Goal: Task Accomplishment & Management: Complete application form

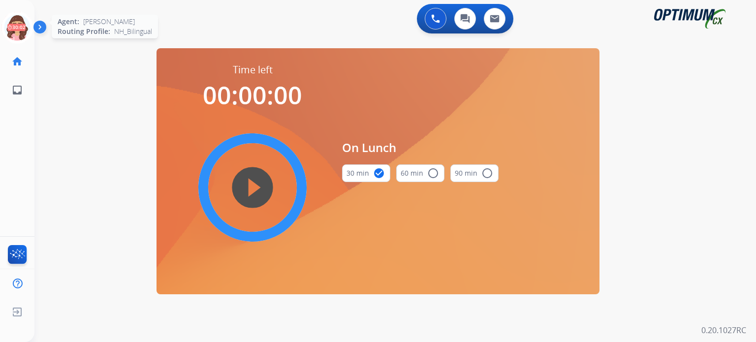
click at [16, 28] on icon at bounding box center [17, 28] width 32 height 32
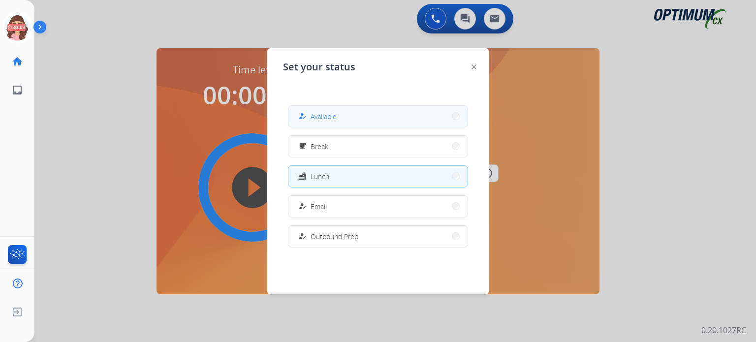
click at [332, 121] on div "how_to_reg Available" at bounding box center [316, 116] width 40 height 12
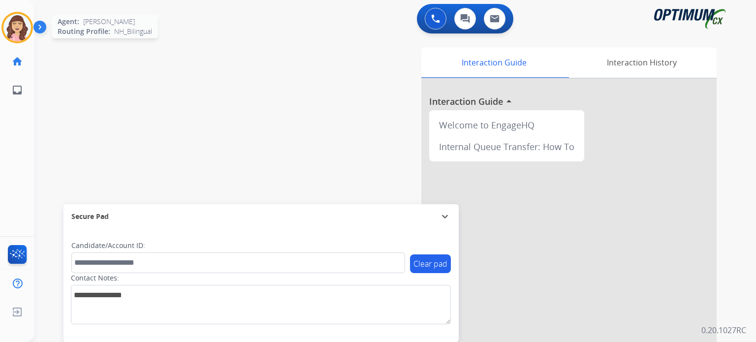
click at [15, 27] on img at bounding box center [17, 28] width 28 height 28
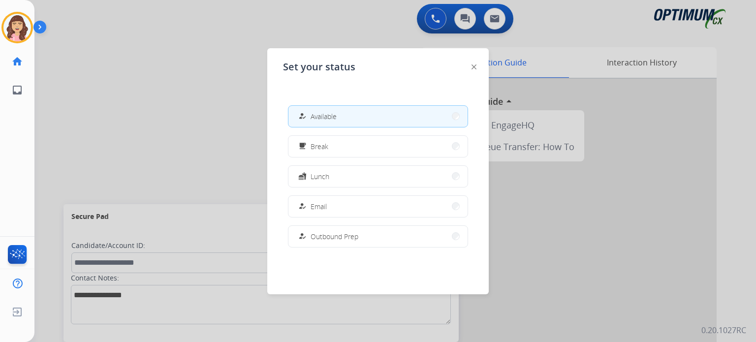
click at [89, 93] on div at bounding box center [378, 171] width 756 height 342
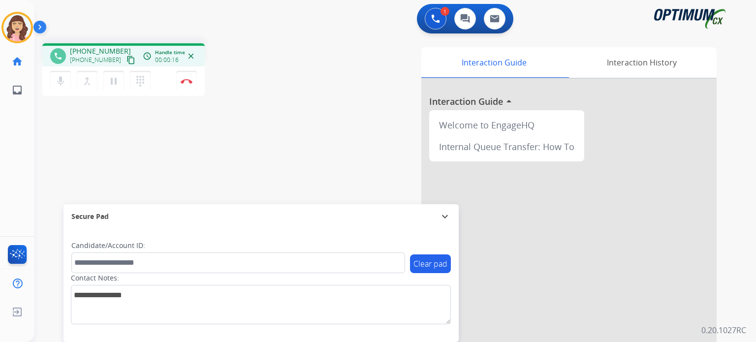
click at [126, 63] on mat-icon "content_copy" at bounding box center [130, 60] width 9 height 9
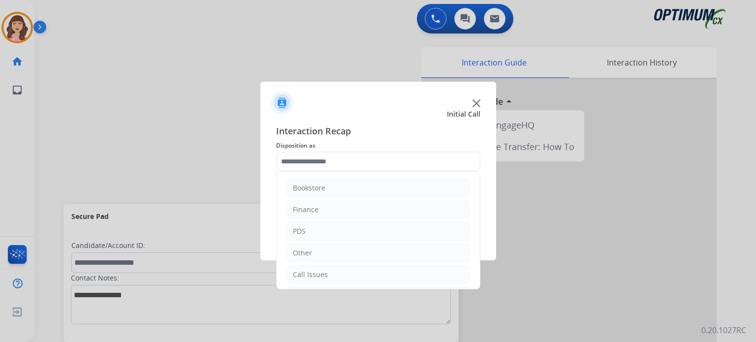
click at [368, 163] on input "text" at bounding box center [378, 161] width 204 height 20
click at [340, 226] on div "Initial Application" at bounding box center [322, 231] width 58 height 10
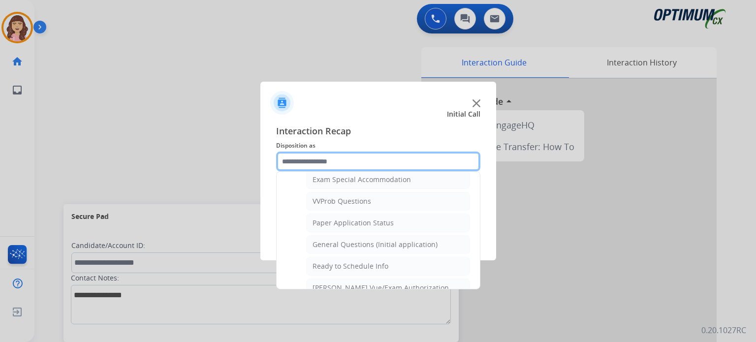
scroll to position [530, 0]
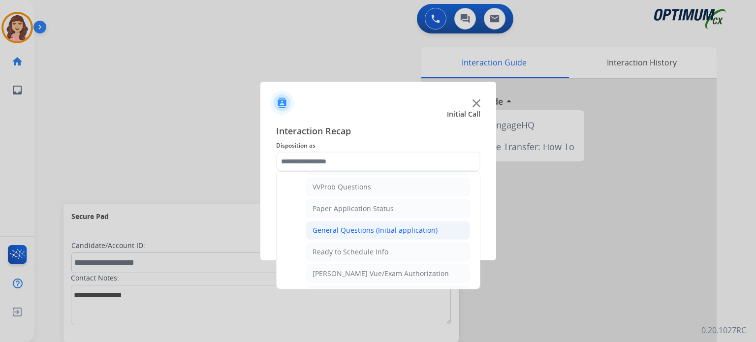
click at [386, 225] on div "General Questions (Initial application)" at bounding box center [374, 230] width 125 height 10
type input "**********"
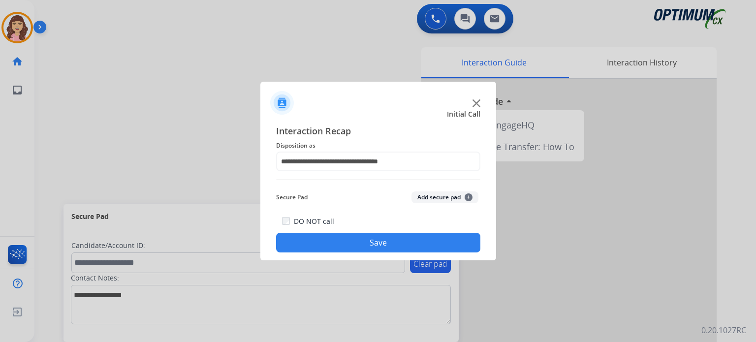
click at [363, 240] on button "Save" at bounding box center [378, 243] width 204 height 20
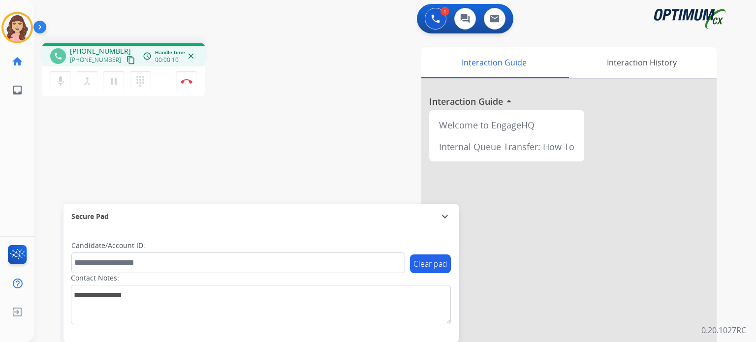
click at [126, 60] on mat-icon "content_copy" at bounding box center [130, 60] width 9 height 9
click at [189, 81] on img at bounding box center [187, 81] width 12 height 5
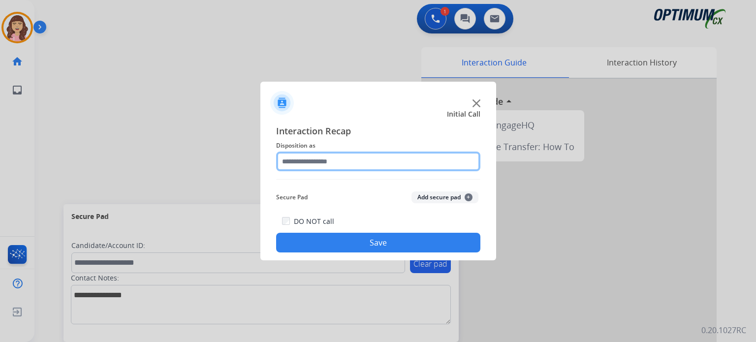
click at [375, 165] on input "text" at bounding box center [378, 161] width 204 height 20
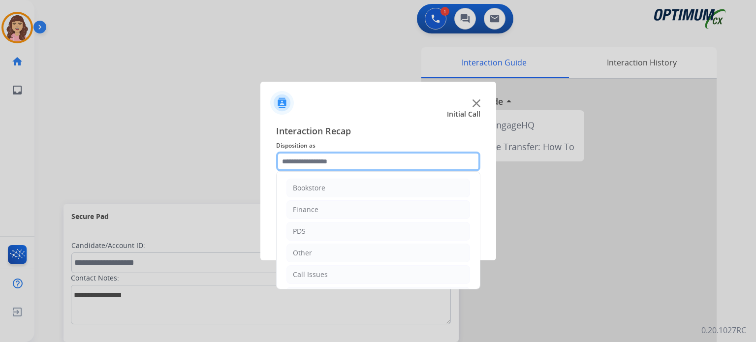
scroll to position [65, 0]
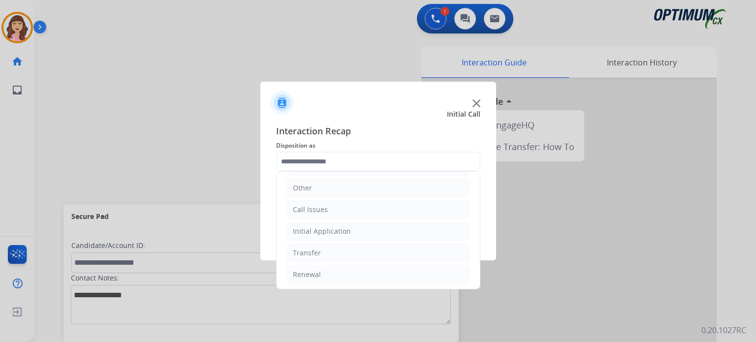
click at [309, 282] on ul "Bookstore Finance PDS Other Call Issues Initial Application Transfer Renewal" at bounding box center [377, 199] width 203 height 184
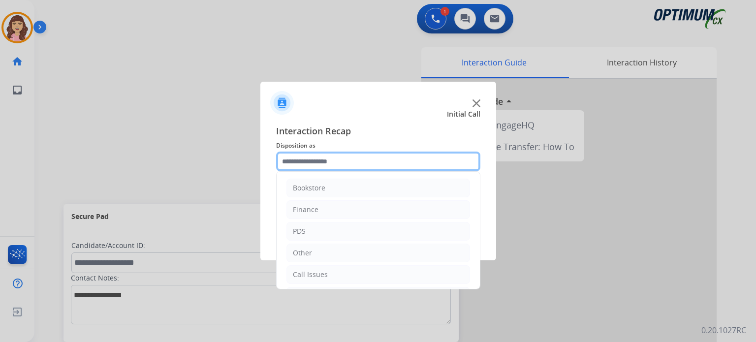
click at [393, 162] on input "text" at bounding box center [378, 161] width 204 height 20
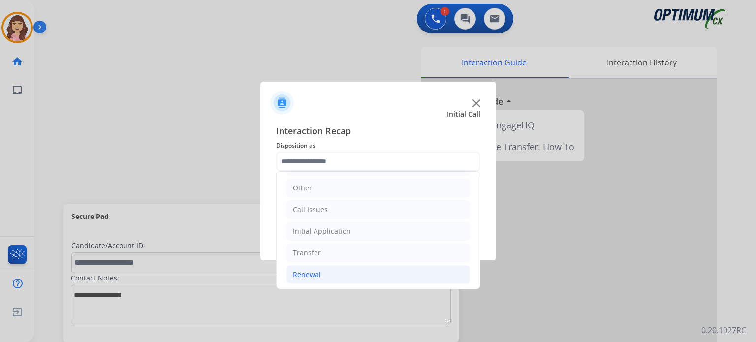
click at [310, 272] on div "Renewal" at bounding box center [307, 275] width 28 height 10
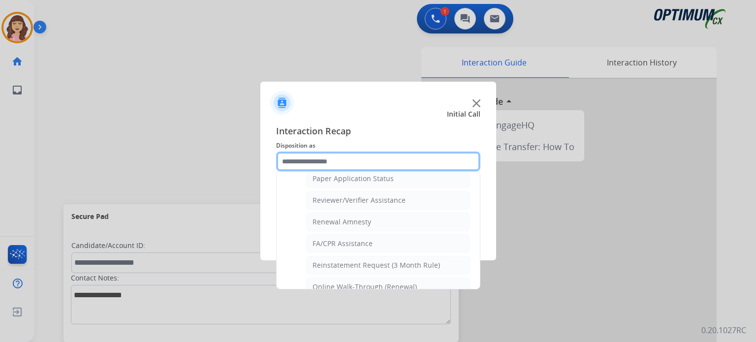
scroll to position [375, 0]
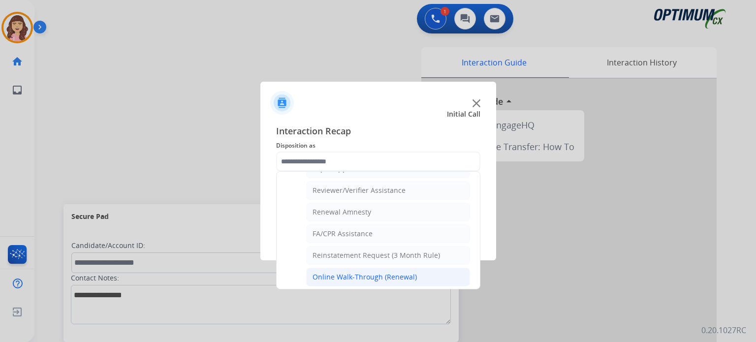
click at [354, 272] on div "Online Walk-Through (Renewal)" at bounding box center [364, 277] width 104 height 10
type input "**********"
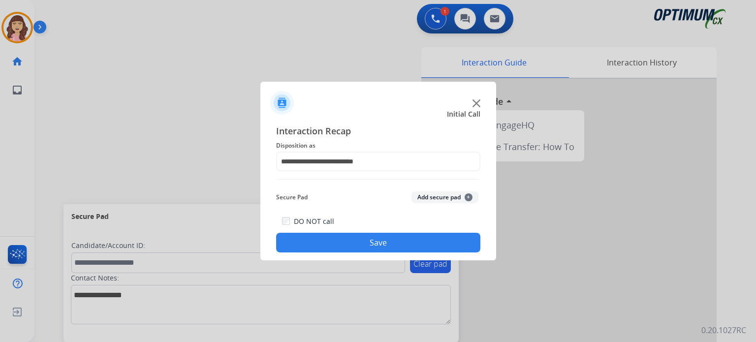
click at [388, 242] on button "Save" at bounding box center [378, 243] width 204 height 20
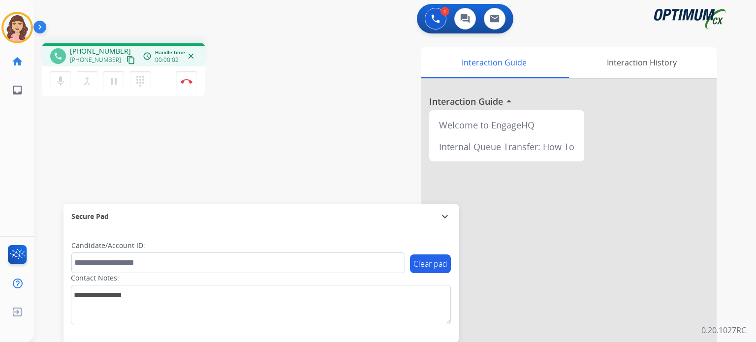
click at [126, 59] on mat-icon "content_copy" at bounding box center [130, 60] width 9 height 9
click at [187, 83] on img at bounding box center [187, 81] width 12 height 5
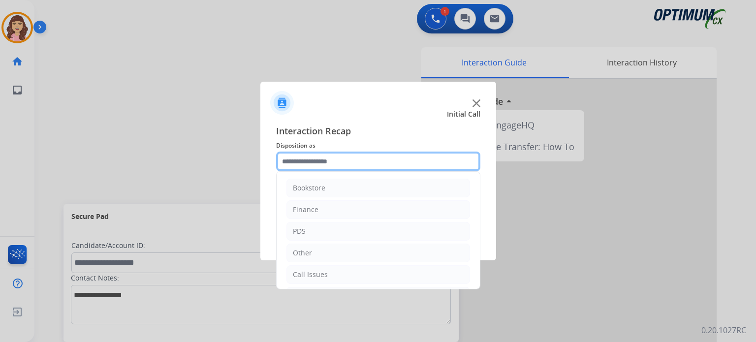
click at [323, 167] on input "text" at bounding box center [378, 161] width 204 height 20
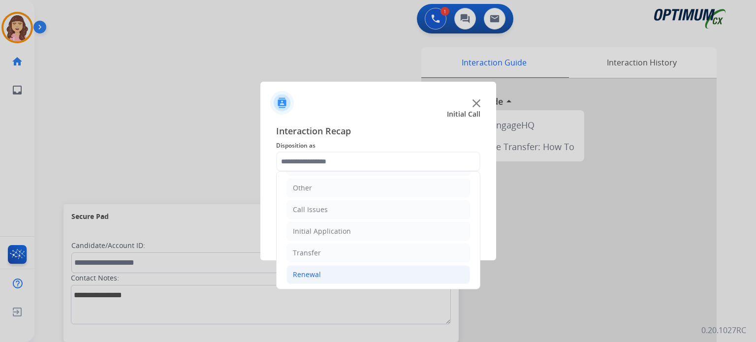
click at [329, 274] on li "Renewal" at bounding box center [377, 274] width 183 height 19
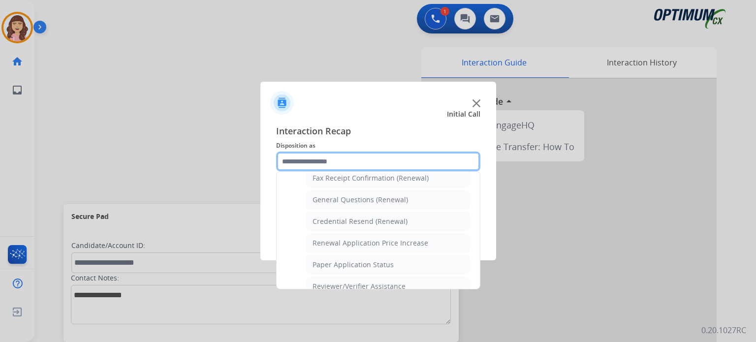
scroll to position [276, 0]
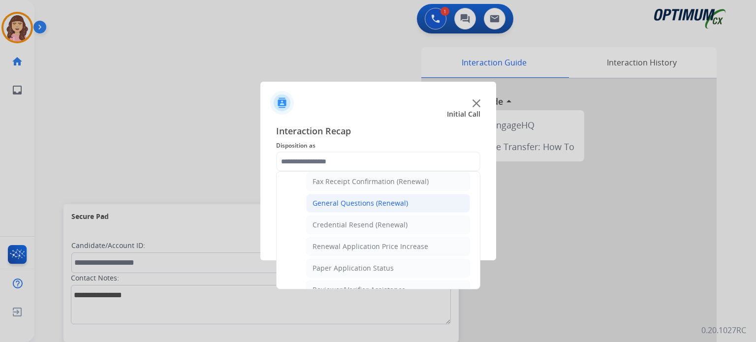
click at [364, 200] on div "General Questions (Renewal)" at bounding box center [359, 203] width 95 height 10
type input "**********"
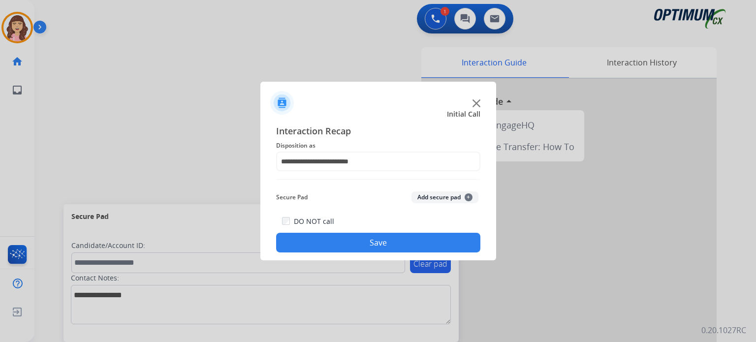
click at [359, 245] on button "Save" at bounding box center [378, 243] width 204 height 20
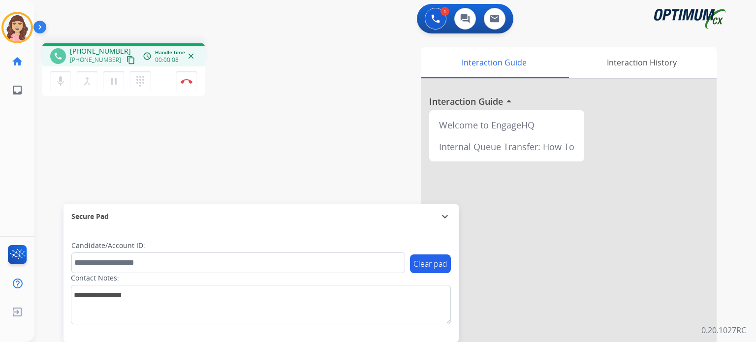
click at [126, 56] on mat-icon "content_copy" at bounding box center [130, 60] width 9 height 9
click at [184, 79] on img at bounding box center [187, 81] width 12 height 5
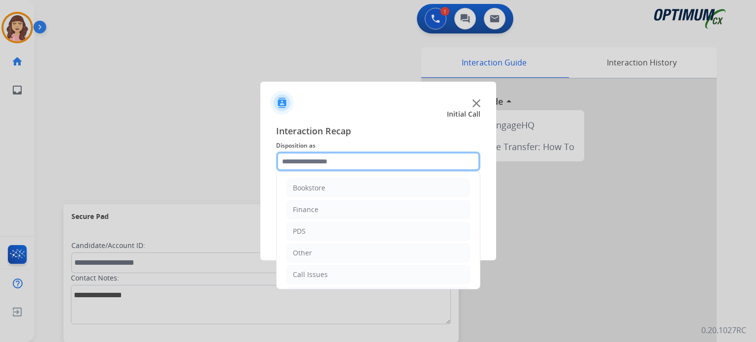
click at [347, 163] on input "text" at bounding box center [378, 161] width 204 height 20
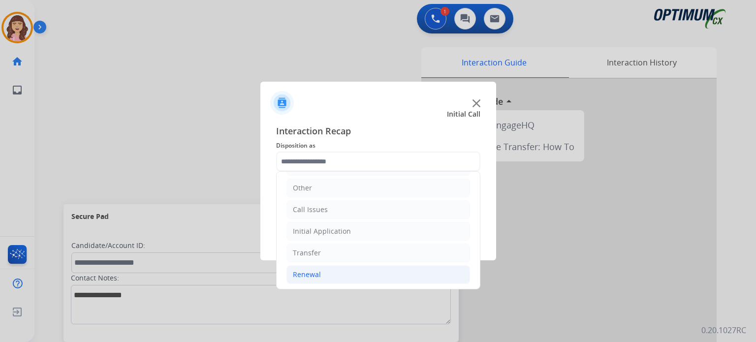
click at [318, 267] on li "Renewal" at bounding box center [377, 274] width 183 height 19
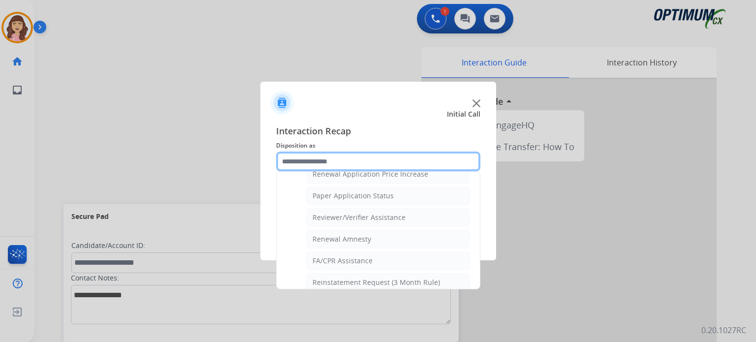
scroll to position [375, 0]
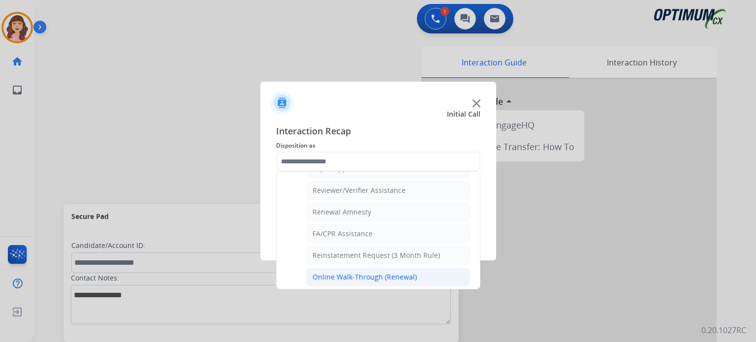
click at [395, 272] on div "Online Walk-Through (Renewal)" at bounding box center [364, 277] width 104 height 10
type input "**********"
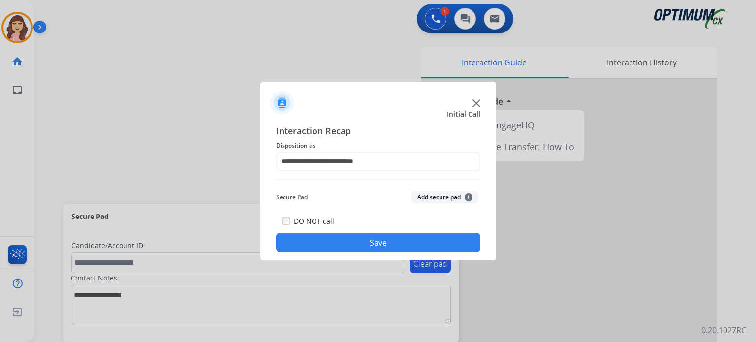
click at [368, 243] on button "Save" at bounding box center [378, 243] width 204 height 20
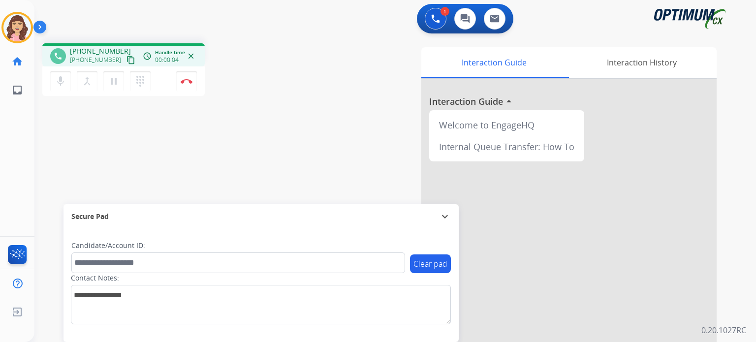
click at [126, 58] on mat-icon "content_copy" at bounding box center [130, 60] width 9 height 9
click at [173, 167] on div "phone +18137641954 +18137641954 content_copy access_time Call metrics Queue 00:…" at bounding box center [382, 240] width 697 height 410
click at [185, 82] on img at bounding box center [187, 81] width 12 height 5
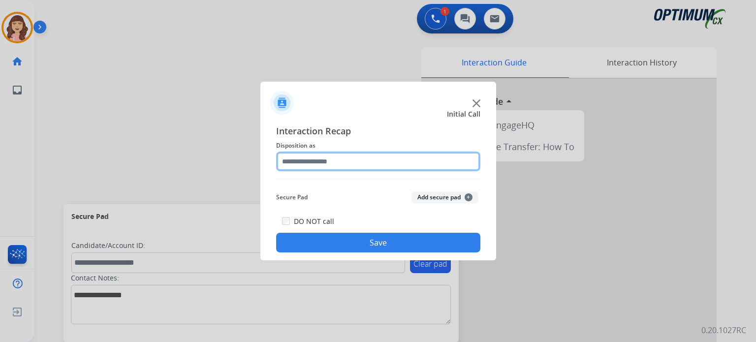
click at [322, 162] on input "text" at bounding box center [378, 161] width 204 height 20
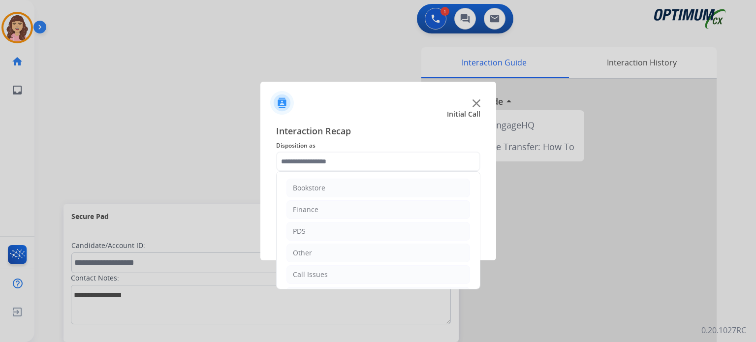
drag, startPoint x: 479, startPoint y: 196, endPoint x: 479, endPoint y: 202, distance: 5.9
click at [479, 202] on div "Bookstore Finance PDS Other Call Issues Initial Application Transfer Renewal" at bounding box center [378, 230] width 204 height 118
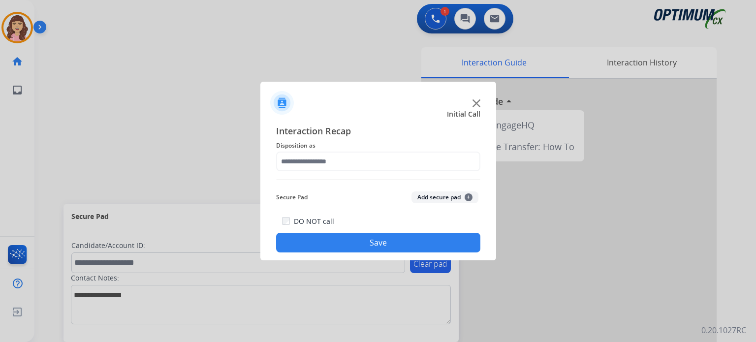
click at [423, 149] on span "Disposition as" at bounding box center [378, 146] width 204 height 12
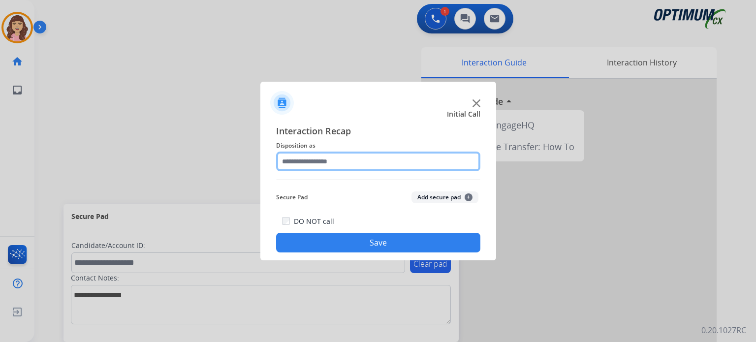
click at [433, 159] on input "text" at bounding box center [378, 161] width 204 height 20
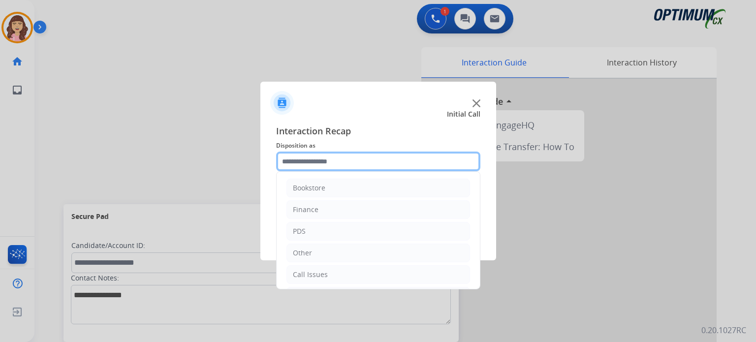
scroll to position [65, 0]
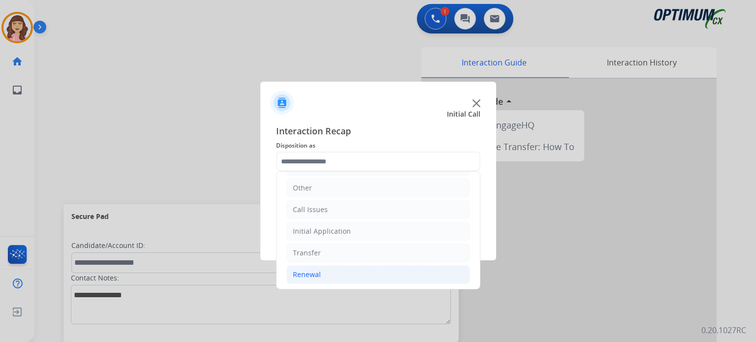
click at [323, 269] on li "Renewal" at bounding box center [377, 274] width 183 height 19
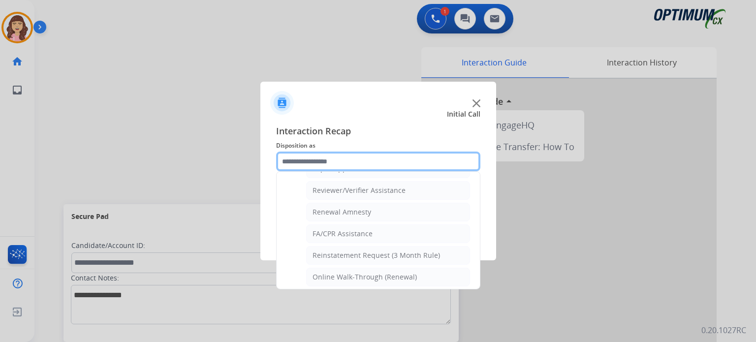
scroll to position [368, 0]
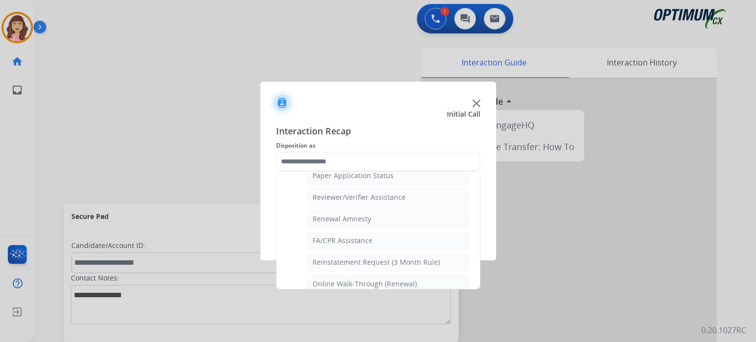
click at [479, 272] on div "Bookstore Finance PDS Other Call Issues Initial Application Transfer Renewal Na…" at bounding box center [378, 230] width 204 height 118
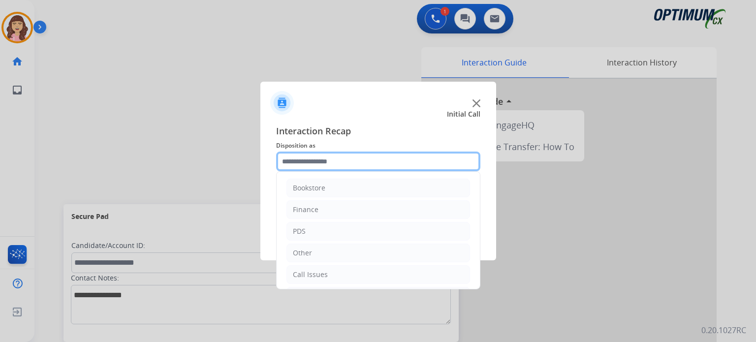
click at [441, 154] on input "text" at bounding box center [378, 161] width 204 height 20
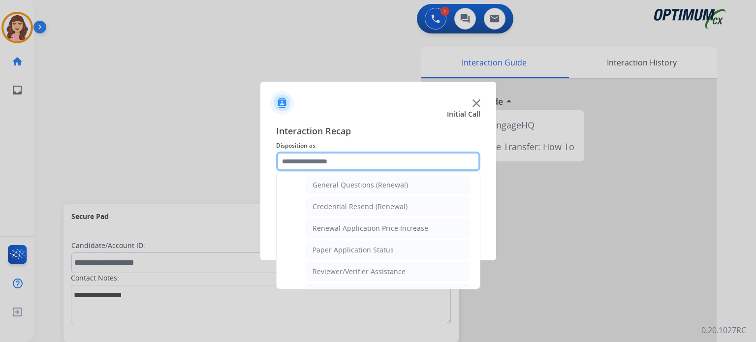
scroll to position [289, 0]
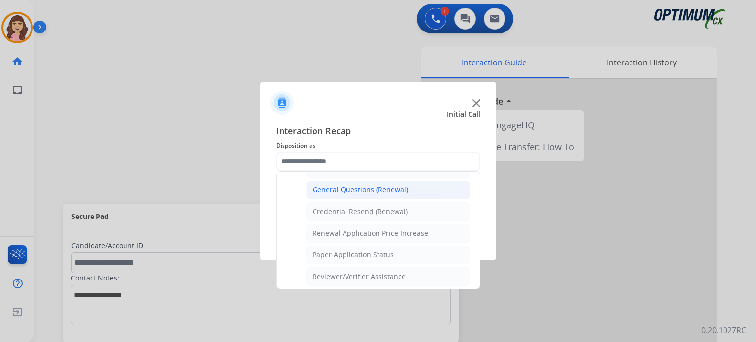
click at [383, 186] on div "General Questions (Renewal)" at bounding box center [359, 190] width 95 height 10
type input "**********"
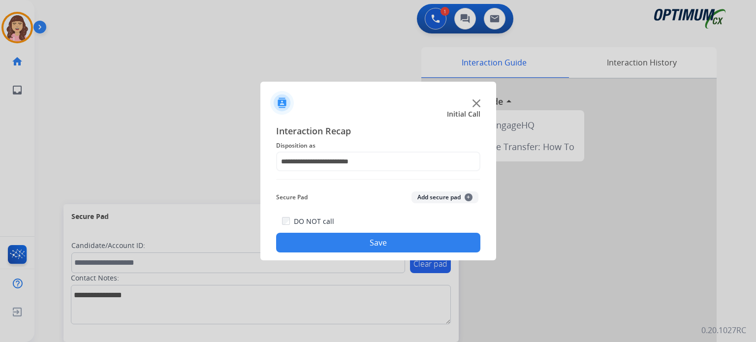
click at [371, 239] on button "Save" at bounding box center [378, 243] width 204 height 20
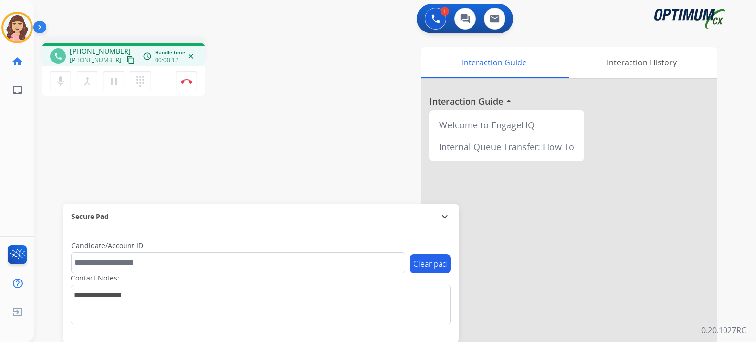
click at [125, 58] on button "content_copy" at bounding box center [131, 60] width 12 height 12
click at [266, 172] on div "phone +17736470945 +17736470945 content_copy access_time Call metrics Queue 00:…" at bounding box center [382, 240] width 697 height 410
click at [186, 82] on img at bounding box center [187, 81] width 12 height 5
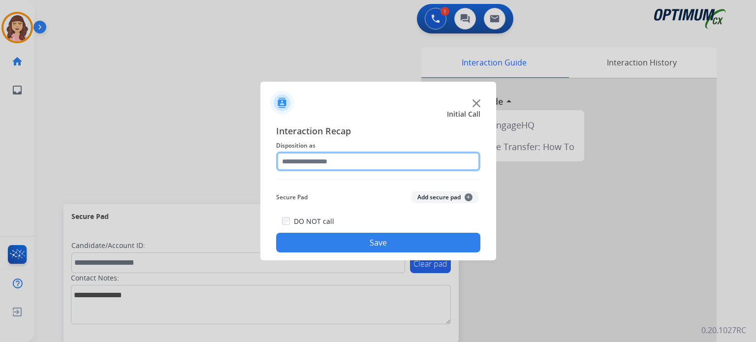
click at [322, 159] on input "text" at bounding box center [378, 161] width 204 height 20
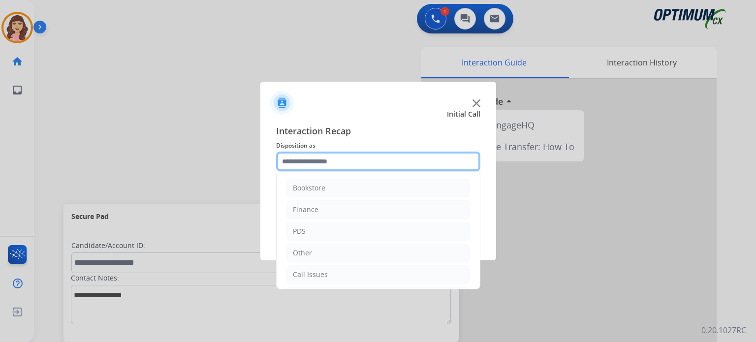
scroll to position [65, 0]
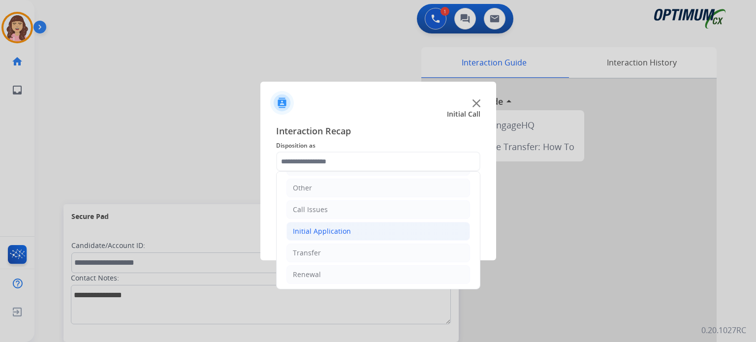
click at [344, 229] on div "Initial Application" at bounding box center [322, 231] width 58 height 10
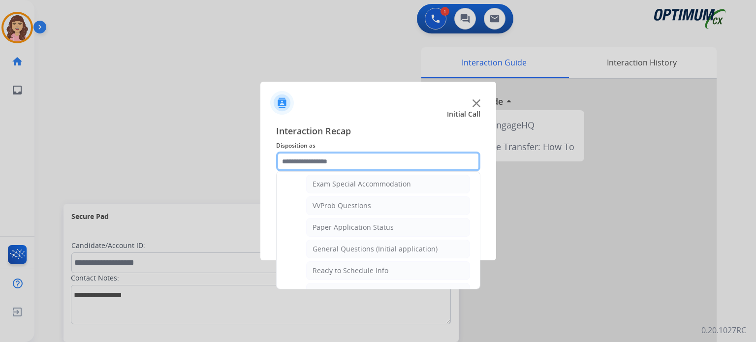
scroll to position [507, 0]
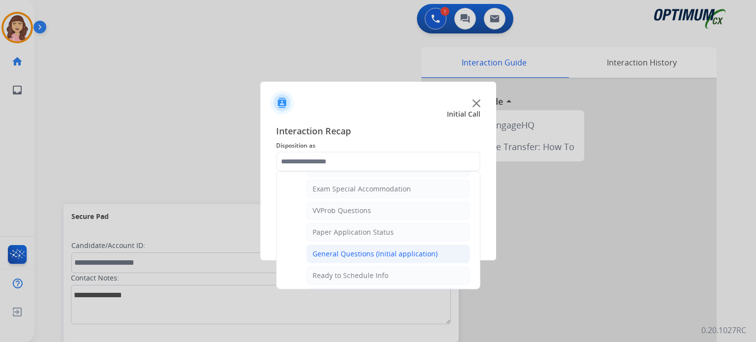
click at [382, 249] on div "General Questions (Initial application)" at bounding box center [374, 254] width 125 height 10
type input "**********"
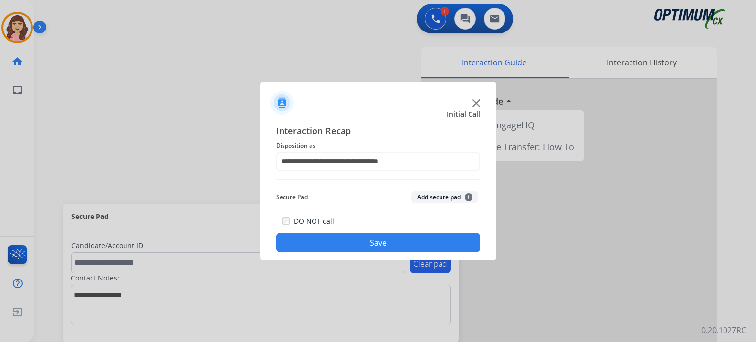
click at [372, 247] on button "Save" at bounding box center [378, 243] width 204 height 20
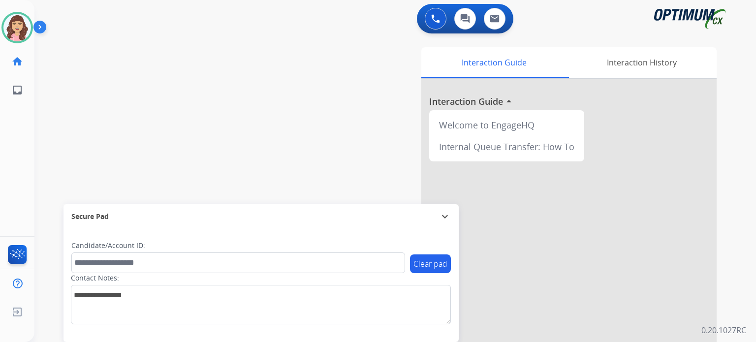
click at [156, 76] on div "swap_horiz Break voice bridge close_fullscreen Connect 3-Way Call merge_type Se…" at bounding box center [382, 240] width 697 height 410
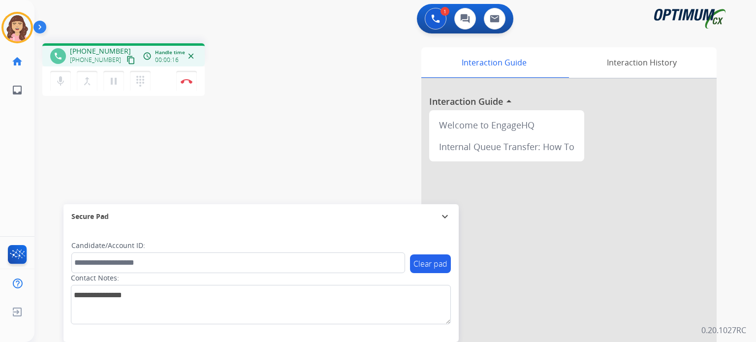
click at [126, 60] on mat-icon "content_copy" at bounding box center [130, 60] width 9 height 9
click at [186, 81] on img at bounding box center [187, 81] width 12 height 5
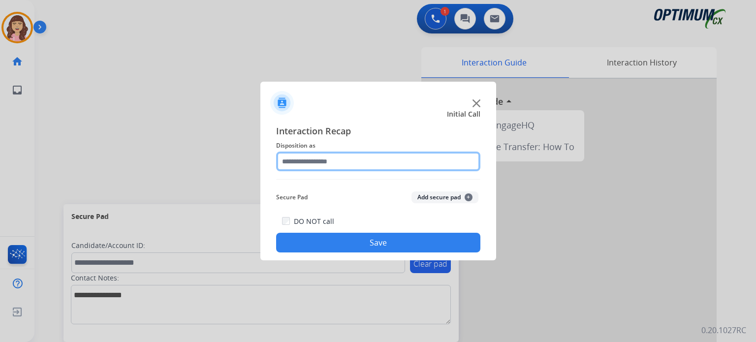
click at [322, 166] on input "text" at bounding box center [378, 161] width 204 height 20
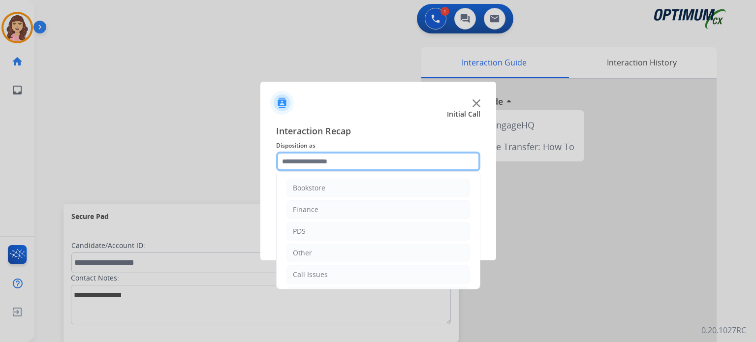
scroll to position [65, 0]
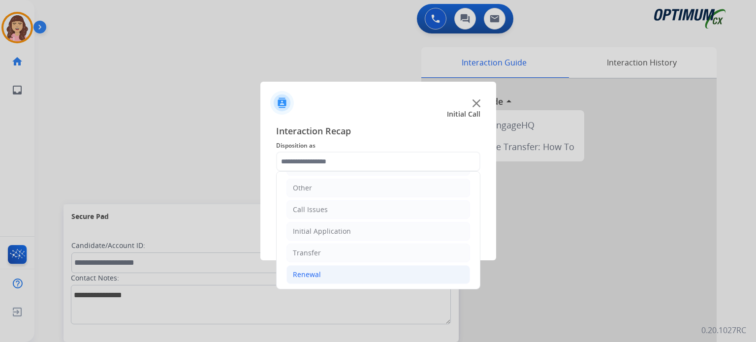
click at [321, 272] on li "Renewal" at bounding box center [377, 274] width 183 height 19
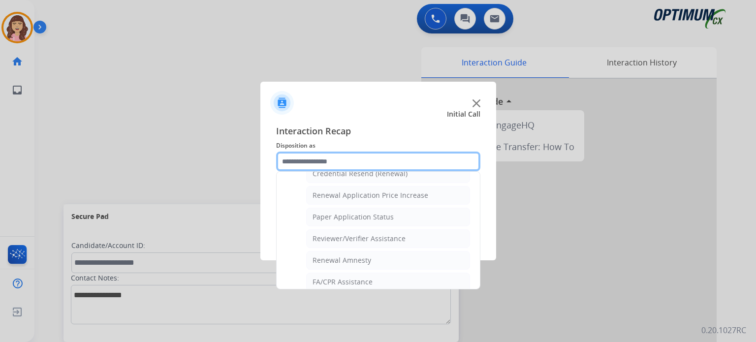
scroll to position [291, 0]
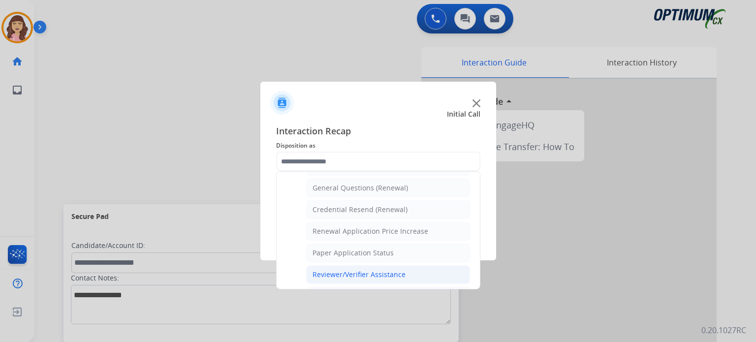
click at [348, 270] on div "Reviewer/Verifier Assistance" at bounding box center [358, 275] width 93 height 10
type input "**********"
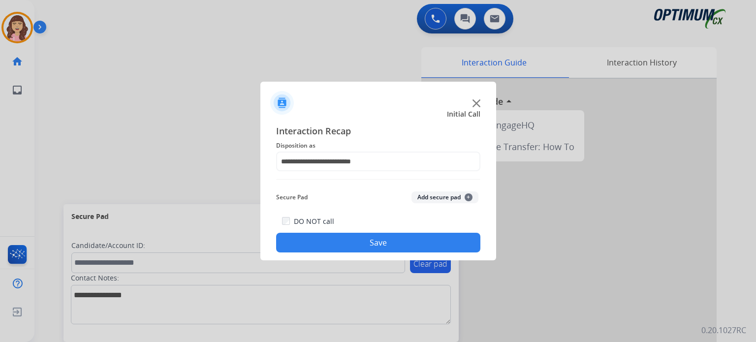
click at [383, 242] on button "Save" at bounding box center [378, 243] width 204 height 20
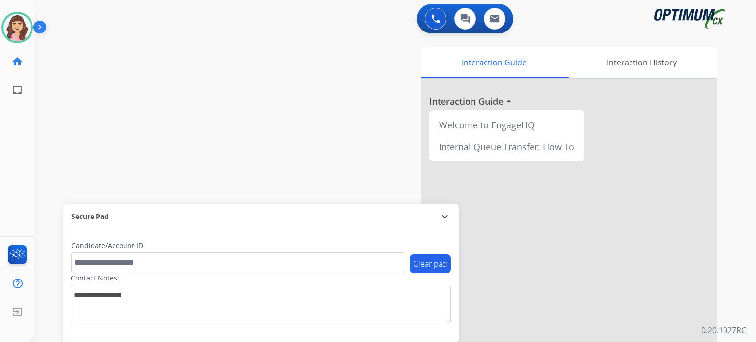
click at [170, 111] on div "swap_horiz Break voice bridge close_fullscreen Connect 3-Way Call merge_type Se…" at bounding box center [382, 240] width 697 height 410
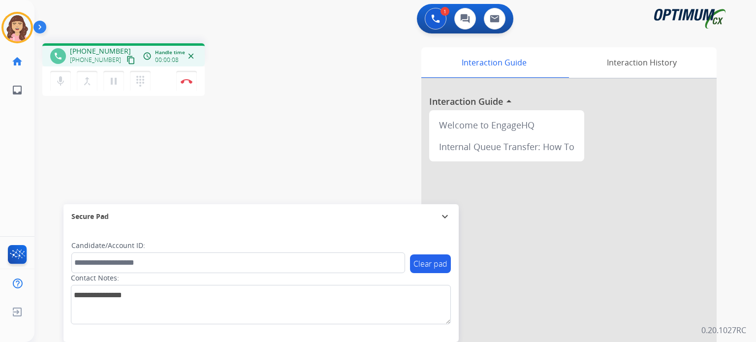
click at [126, 59] on mat-icon "content_copy" at bounding box center [130, 60] width 9 height 9
click at [185, 81] on img at bounding box center [187, 81] width 12 height 5
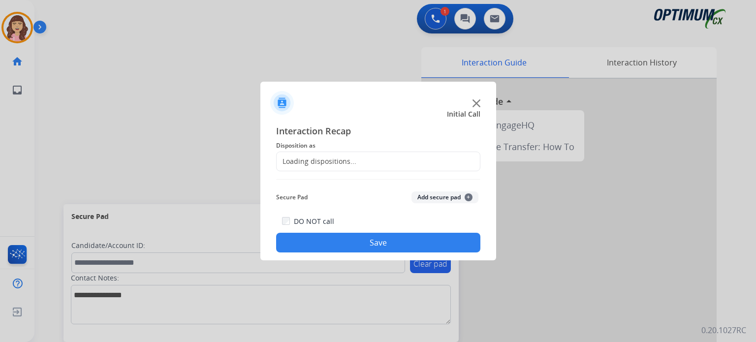
click at [335, 158] on div "Loading dispositions..." at bounding box center [316, 161] width 80 height 10
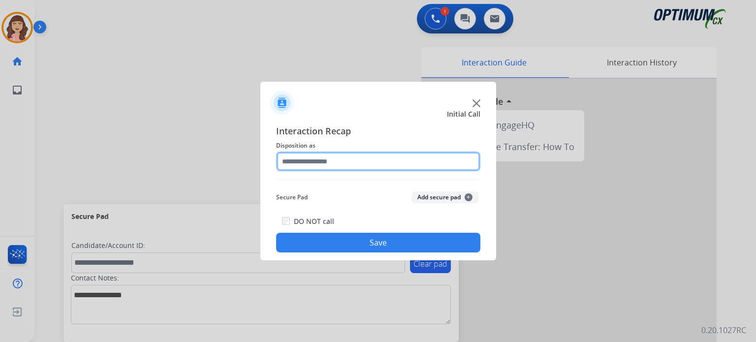
click at [349, 159] on input "text" at bounding box center [378, 161] width 204 height 20
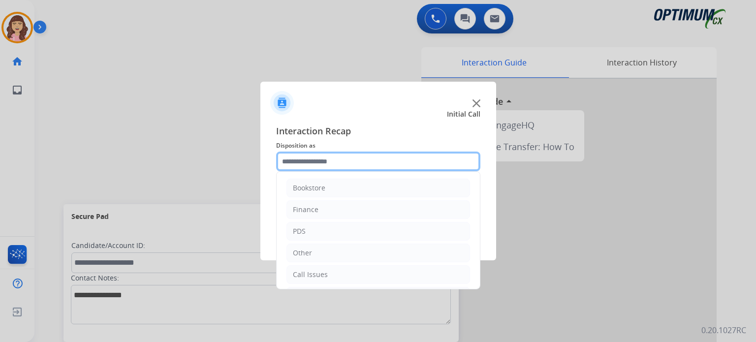
scroll to position [65, 0]
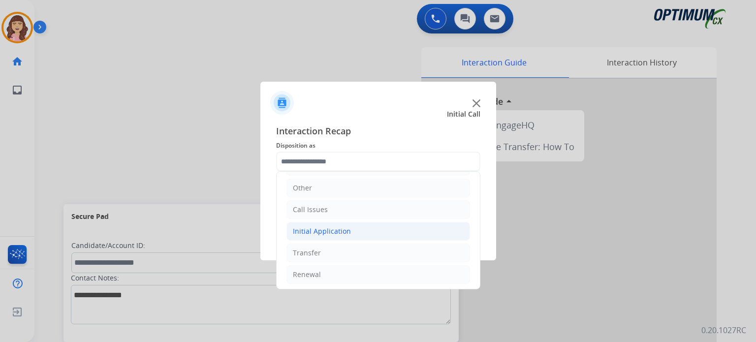
click at [328, 231] on div "Initial Application" at bounding box center [322, 231] width 58 height 10
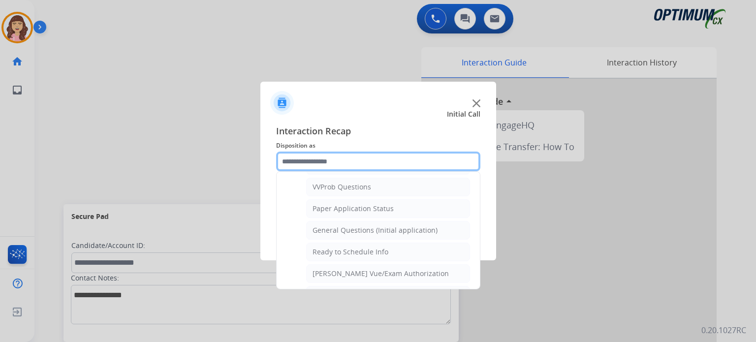
scroll to position [523, 0]
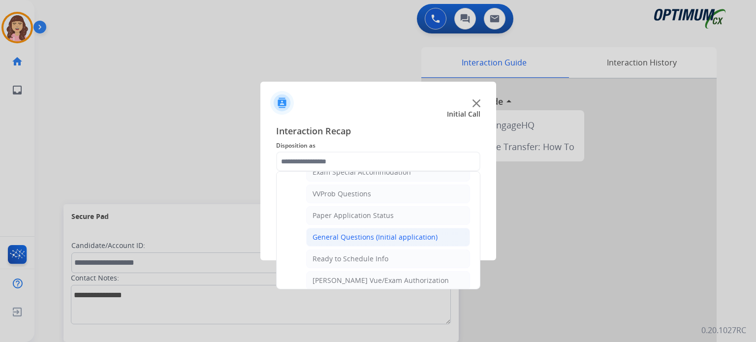
click at [380, 234] on div "General Questions (Initial application)" at bounding box center [374, 237] width 125 height 10
type input "**********"
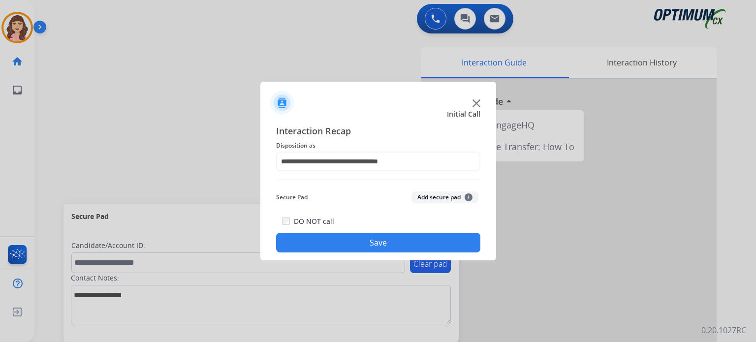
click at [356, 241] on button "Save" at bounding box center [378, 243] width 204 height 20
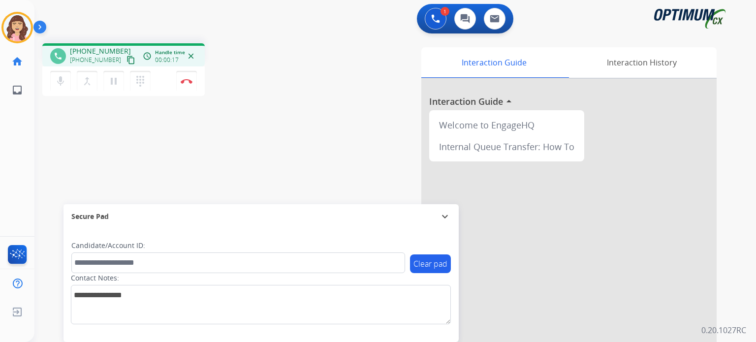
click at [126, 60] on mat-icon "content_copy" at bounding box center [130, 60] width 9 height 9
click at [126, 59] on mat-icon "content_copy" at bounding box center [130, 60] width 9 height 9
click at [193, 81] on button "Disconnect" at bounding box center [186, 81] width 21 height 21
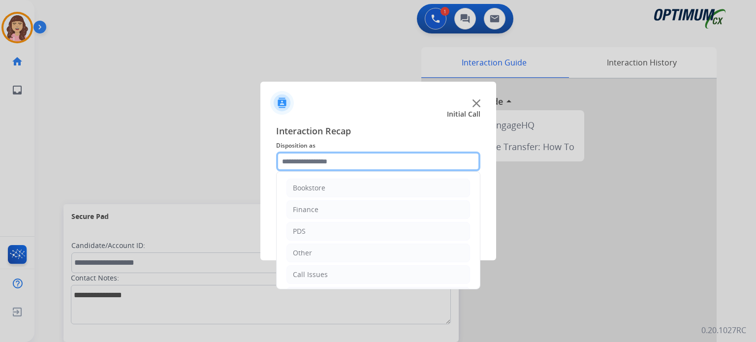
click at [342, 163] on input "text" at bounding box center [378, 161] width 204 height 20
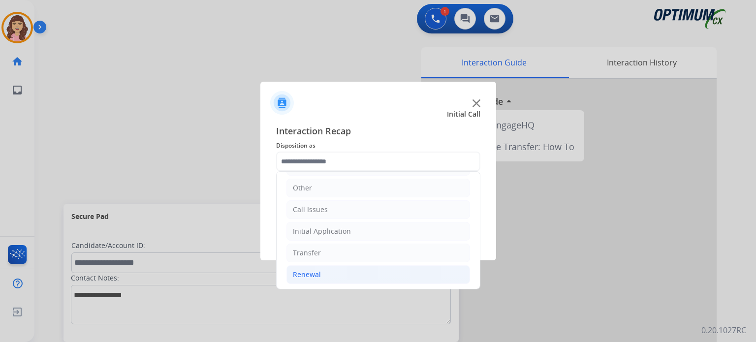
click at [319, 271] on div "Renewal" at bounding box center [307, 275] width 28 height 10
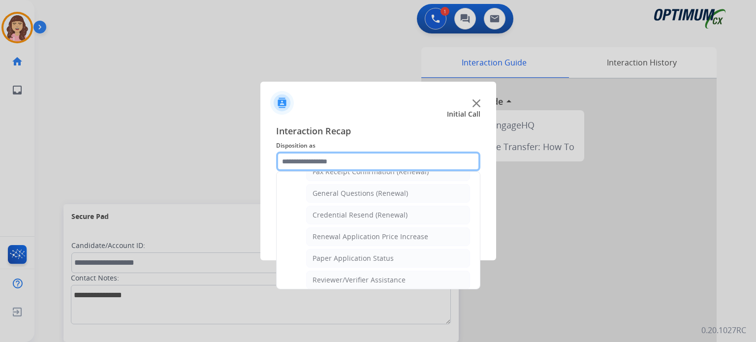
scroll to position [283, 0]
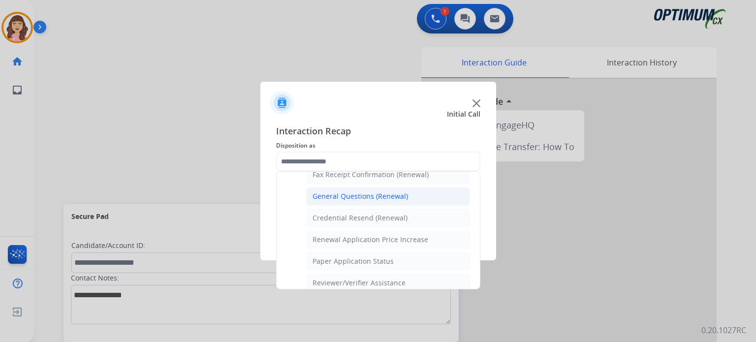
click at [356, 193] on div "General Questions (Renewal)" at bounding box center [359, 196] width 95 height 10
type input "**********"
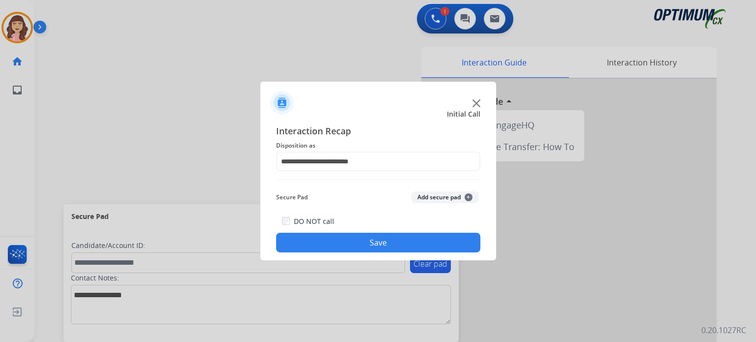
click at [363, 241] on button "Save" at bounding box center [378, 243] width 204 height 20
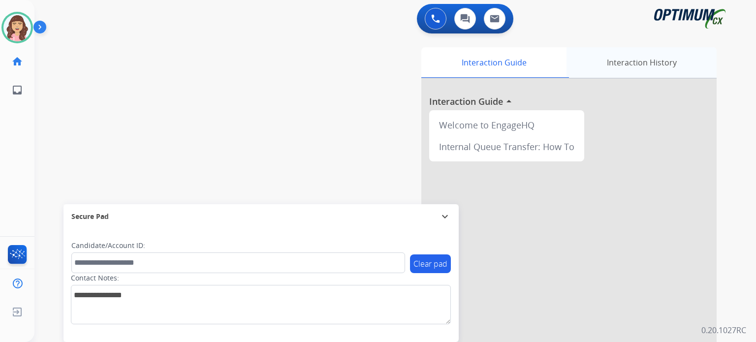
click at [627, 60] on div "Interaction History" at bounding box center [641, 62] width 150 height 30
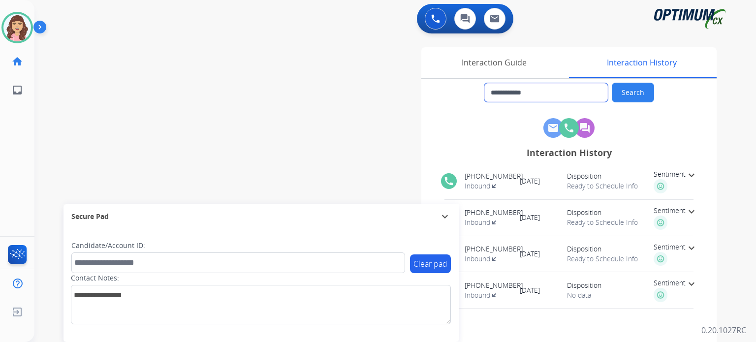
drag, startPoint x: 559, startPoint y: 92, endPoint x: 352, endPoint y: 89, distance: 206.6
click at [352, 89] on div "**********" at bounding box center [509, 246] width 414 height 398
click at [438, 24] on button at bounding box center [435, 19] width 22 height 22
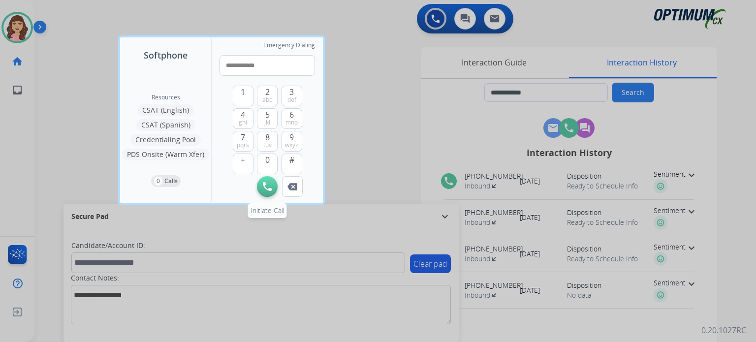
type input "**********"
click at [269, 184] on img at bounding box center [267, 186] width 9 height 9
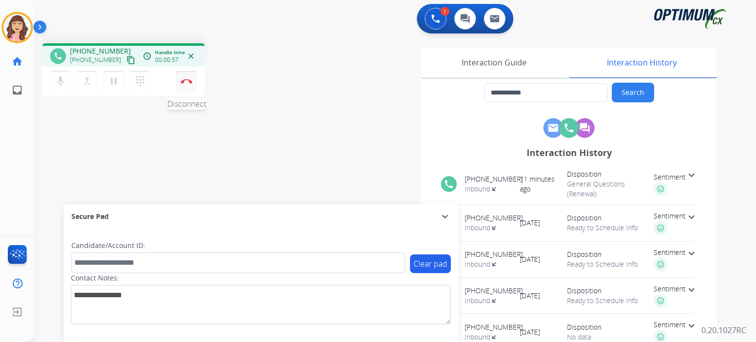
click at [186, 81] on img at bounding box center [187, 81] width 12 height 5
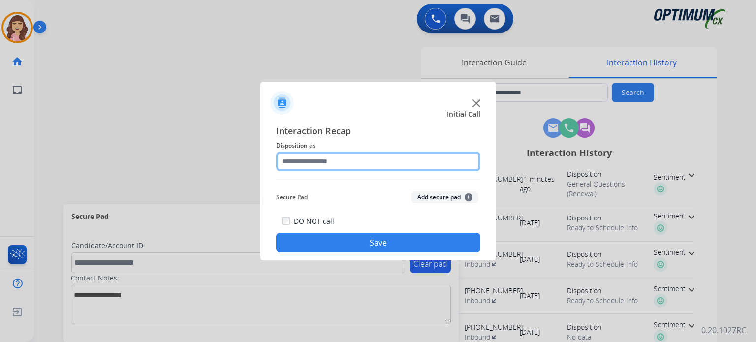
click at [317, 159] on input "text" at bounding box center [378, 161] width 204 height 20
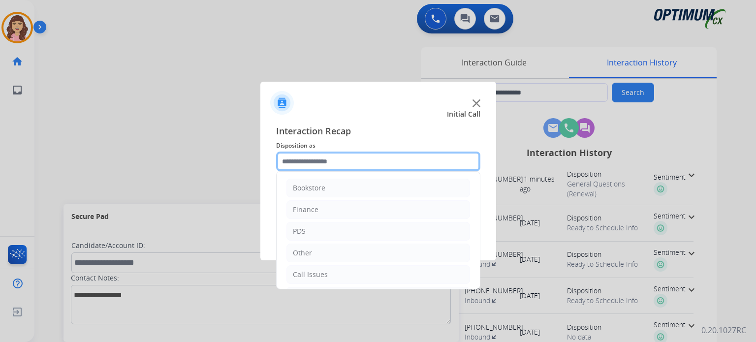
scroll to position [65, 0]
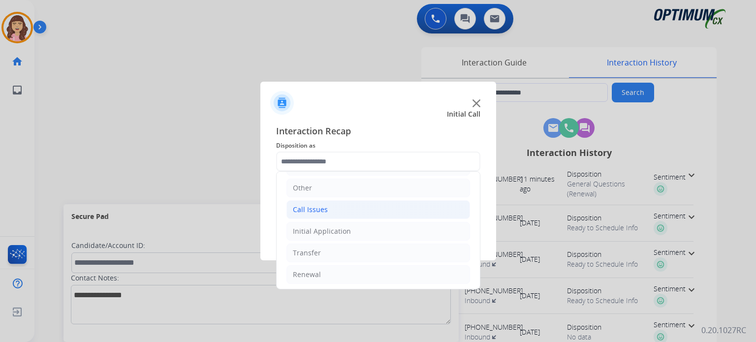
click at [315, 201] on li "Call Issues" at bounding box center [377, 209] width 183 height 19
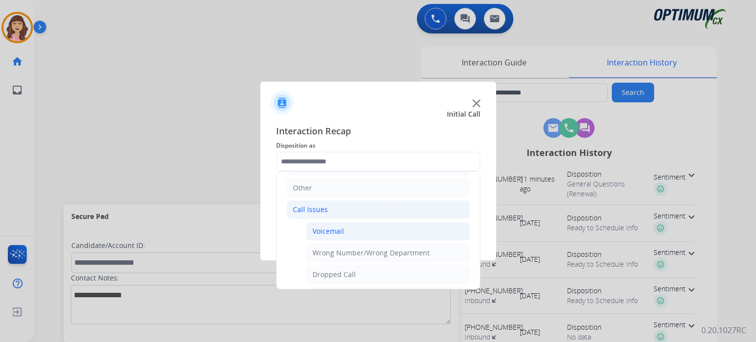
click at [330, 228] on div "Voicemail" at bounding box center [327, 231] width 31 height 10
type input "*********"
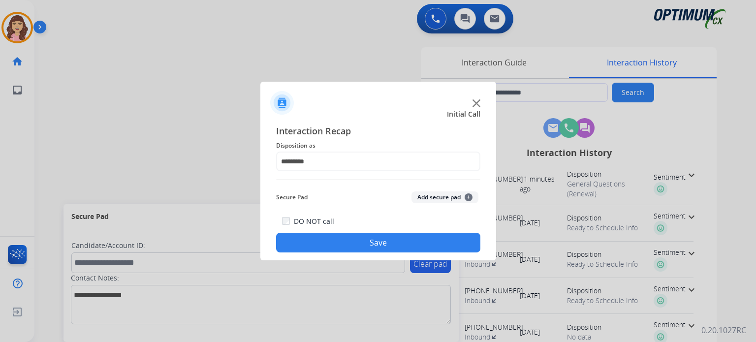
click at [348, 242] on button "Save" at bounding box center [378, 243] width 204 height 20
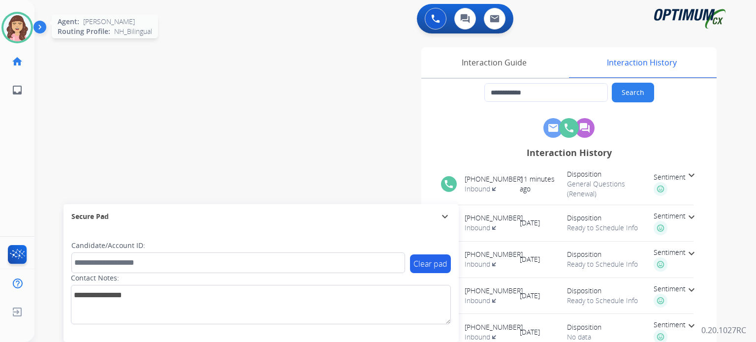
click at [21, 30] on img at bounding box center [17, 28] width 28 height 28
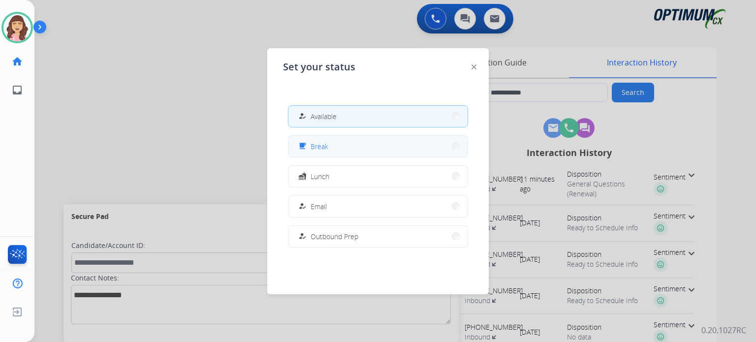
click at [336, 143] on button "free_breakfast Break" at bounding box center [377, 146] width 179 height 21
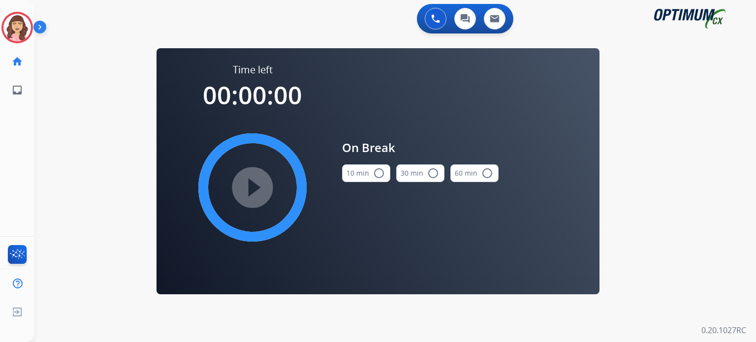
click at [379, 180] on button "10 min radio_button_unchecked" at bounding box center [366, 173] width 48 height 18
click at [249, 188] on mat-icon "play_circle_filled" at bounding box center [252, 187] width 12 height 12
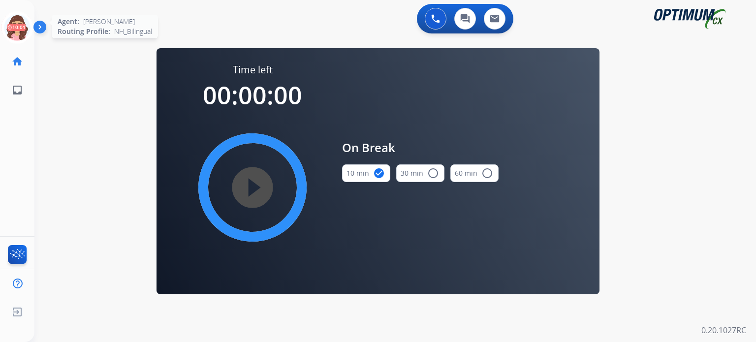
click at [23, 26] on icon at bounding box center [17, 28] width 32 height 32
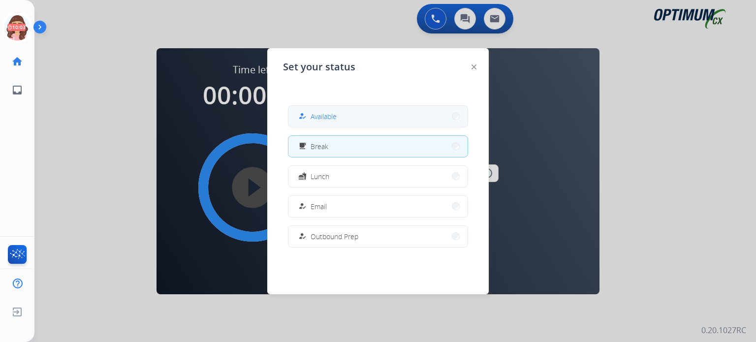
click at [338, 116] on button "how_to_reg Available" at bounding box center [377, 116] width 179 height 21
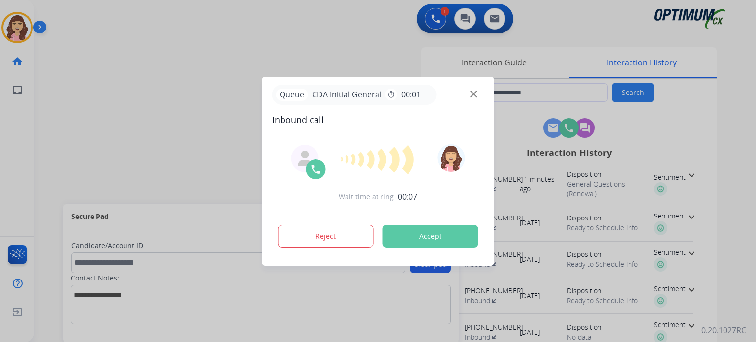
type input "**********"
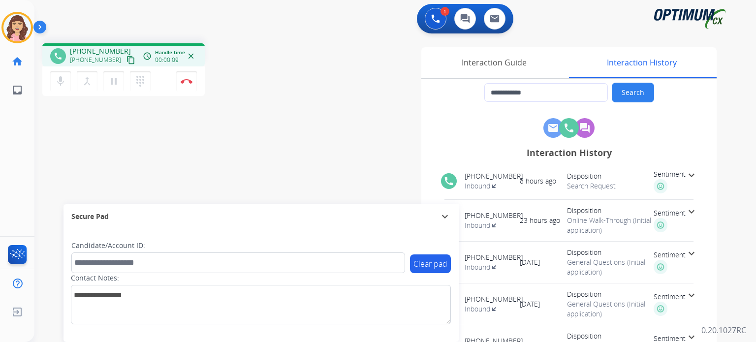
click at [126, 59] on mat-icon "content_copy" at bounding box center [130, 60] width 9 height 9
click at [195, 154] on div "**********" at bounding box center [382, 240] width 697 height 410
click at [186, 82] on img at bounding box center [187, 81] width 12 height 5
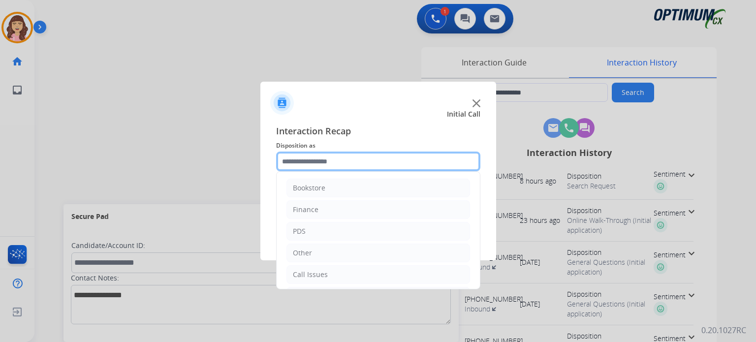
click at [330, 161] on input "text" at bounding box center [378, 161] width 204 height 20
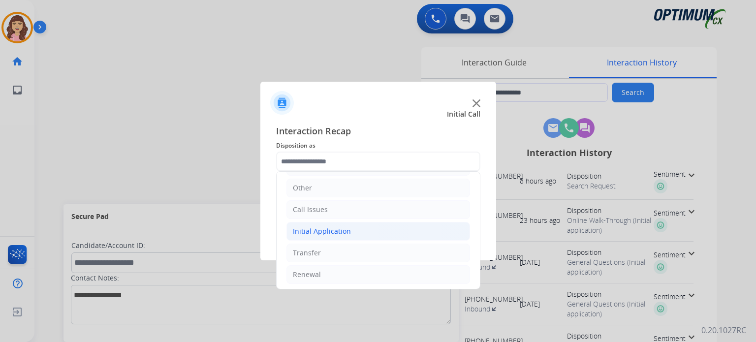
click at [360, 226] on li "Initial Application" at bounding box center [377, 231] width 183 height 19
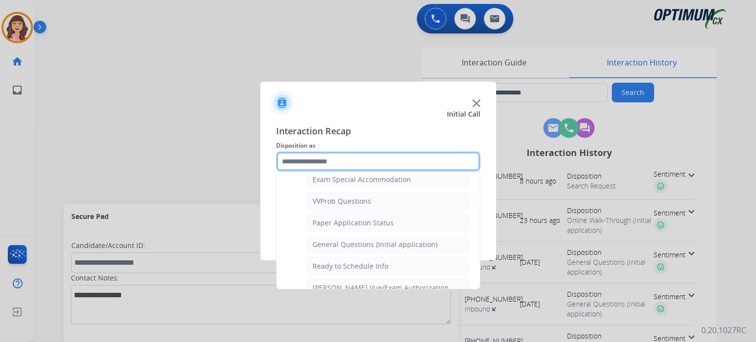
scroll to position [512, 0]
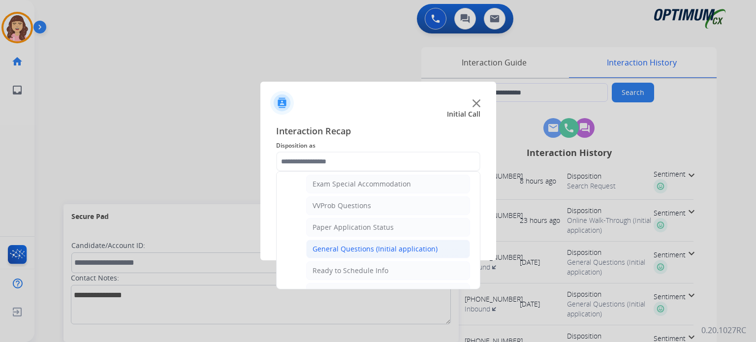
click at [393, 246] on div "General Questions (Initial application)" at bounding box center [374, 249] width 125 height 10
type input "**********"
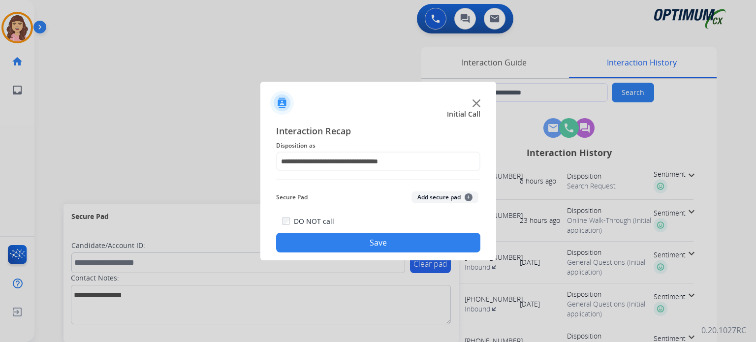
click at [385, 245] on button "Save" at bounding box center [378, 243] width 204 height 20
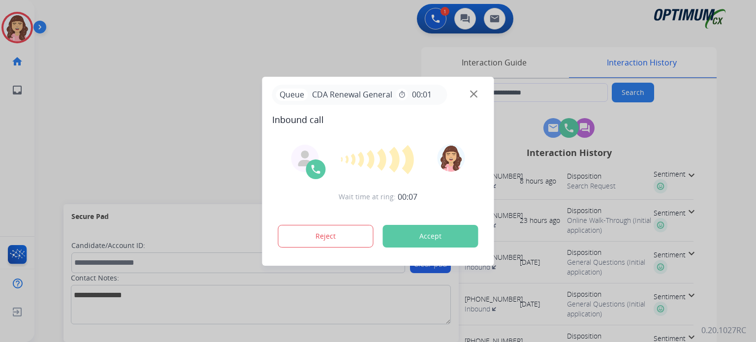
type input "**********"
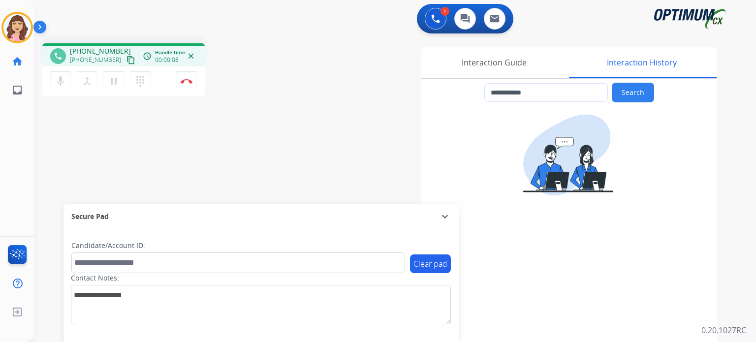
click at [126, 58] on mat-icon "content_copy" at bounding box center [130, 60] width 9 height 9
click at [184, 80] on img at bounding box center [187, 81] width 12 height 5
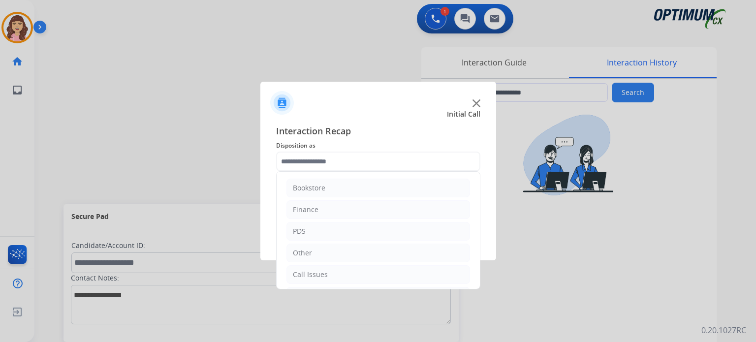
click at [362, 163] on input "text" at bounding box center [378, 161] width 204 height 20
click at [315, 273] on div "Renewal" at bounding box center [307, 275] width 28 height 10
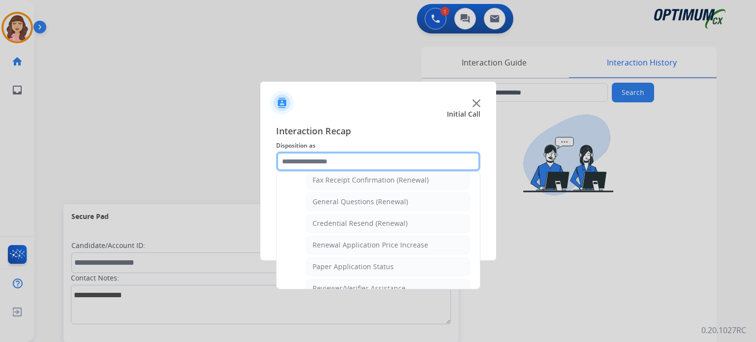
scroll to position [272, 0]
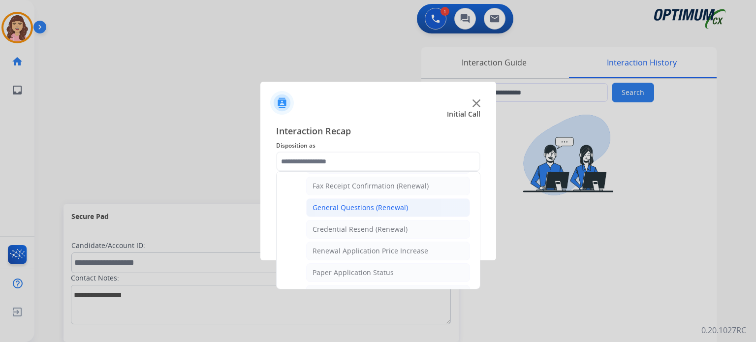
click at [377, 204] on div "General Questions (Renewal)" at bounding box center [359, 208] width 95 height 10
type input "**********"
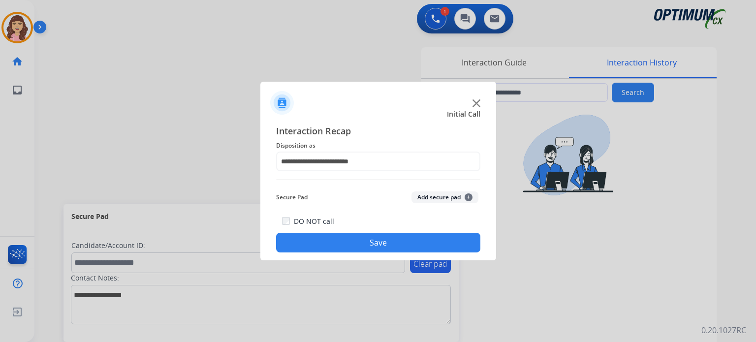
click at [381, 242] on button "Save" at bounding box center [378, 243] width 204 height 20
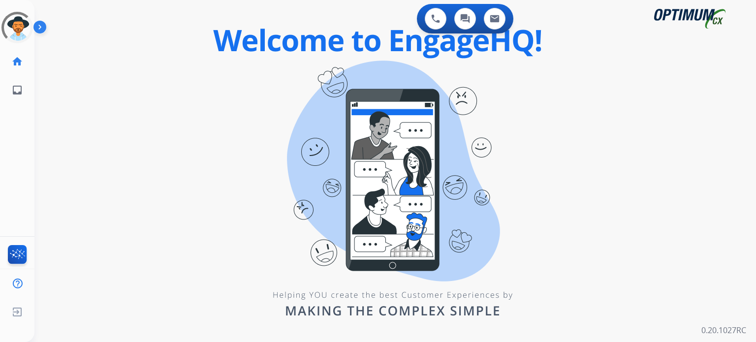
click at [294, 75] on div "swap_horiz Break voice bridge close_fullscreen Connect 3-Way Call merge_type Se…" at bounding box center [382, 58] width 697 height 47
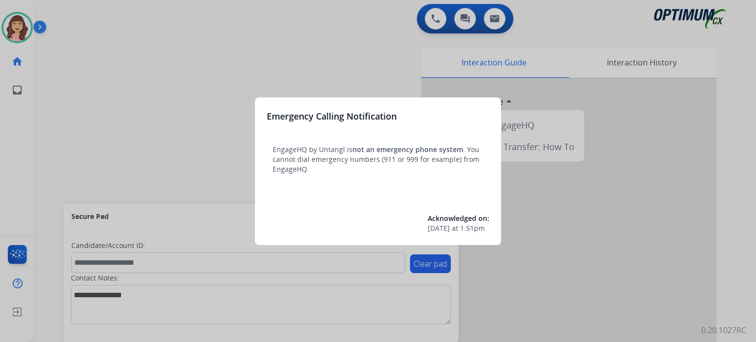
click at [362, 64] on div at bounding box center [378, 171] width 756 height 342
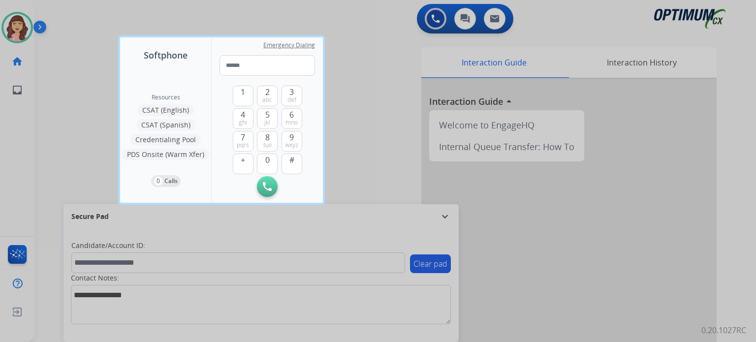
click at [392, 71] on div at bounding box center [378, 171] width 756 height 342
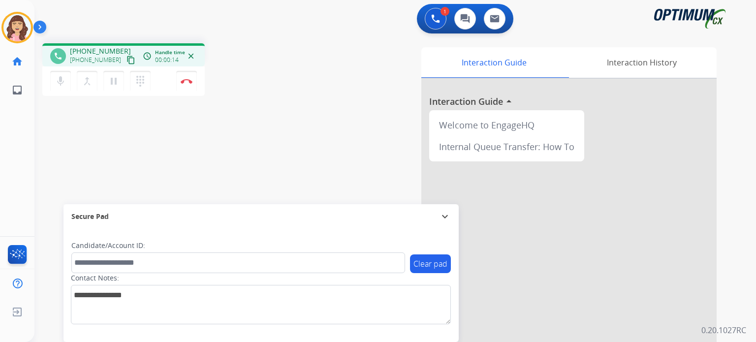
click at [126, 60] on mat-icon "content_copy" at bounding box center [130, 60] width 9 height 9
click at [236, 164] on div "phone [PHONE_NUMBER] [PHONE_NUMBER] content_copy access_time Call metrics Queue…" at bounding box center [382, 240] width 697 height 410
click at [188, 82] on img at bounding box center [187, 81] width 12 height 5
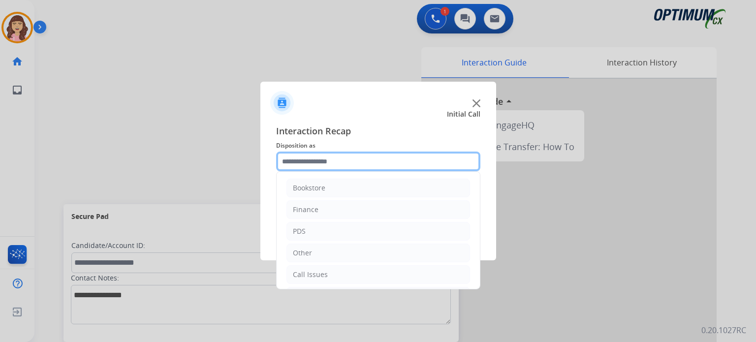
click at [336, 161] on input "text" at bounding box center [378, 161] width 204 height 20
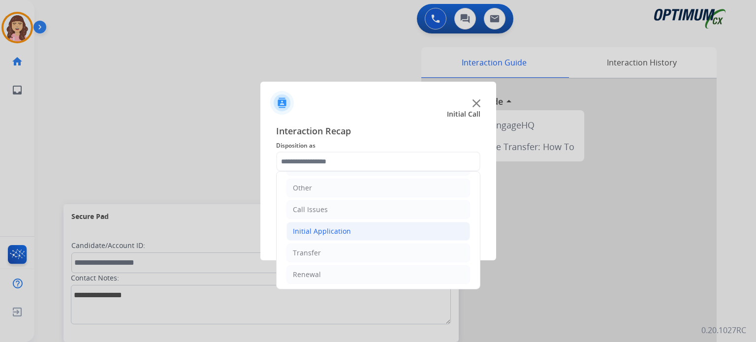
click at [349, 235] on li "Initial Application" at bounding box center [377, 231] width 183 height 19
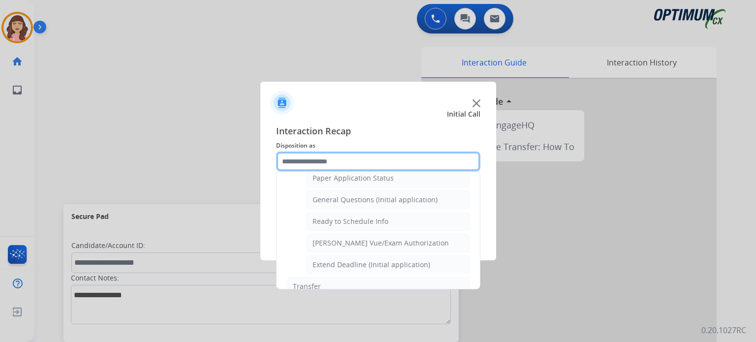
scroll to position [554, 0]
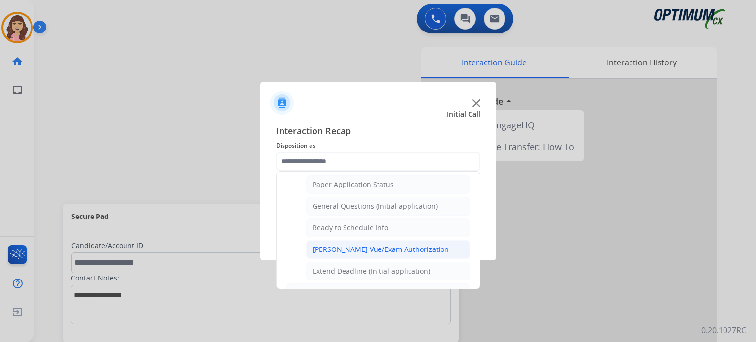
click at [378, 244] on div "[PERSON_NAME] Vue/Exam Authorization" at bounding box center [380, 249] width 136 height 10
type input "**********"
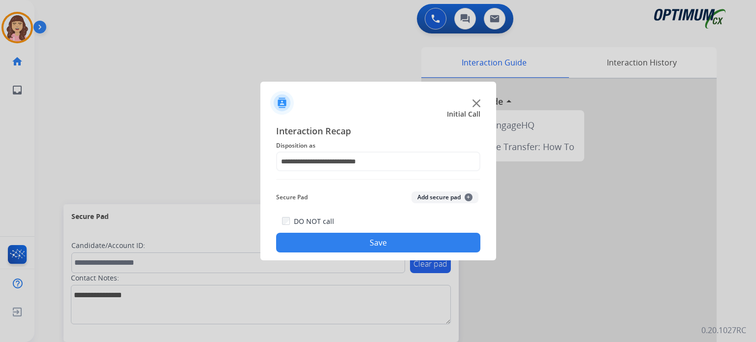
click at [378, 241] on button "Save" at bounding box center [378, 243] width 204 height 20
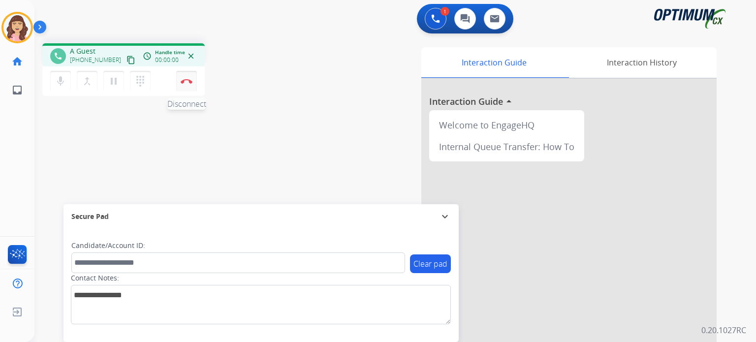
click at [181, 82] on img at bounding box center [187, 81] width 12 height 5
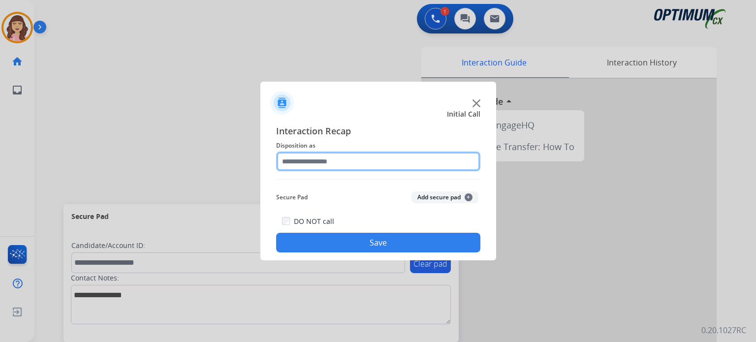
click at [337, 161] on input "text" at bounding box center [378, 161] width 204 height 20
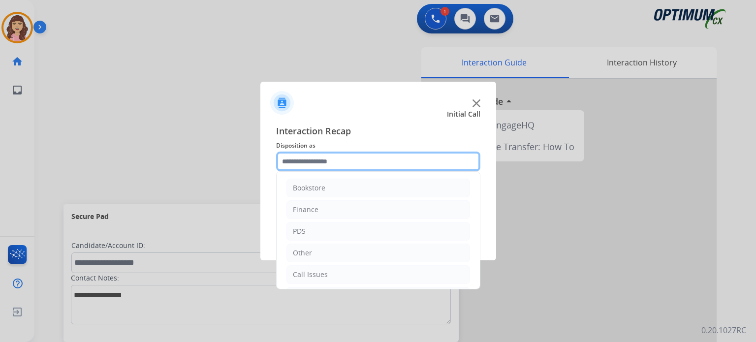
scroll to position [65, 0]
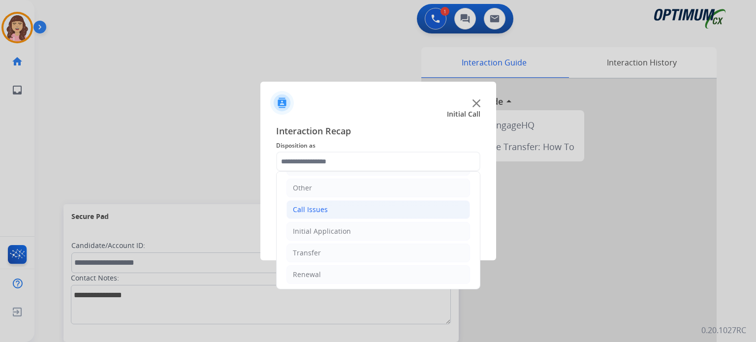
click at [336, 206] on li "Call Issues" at bounding box center [377, 209] width 183 height 19
click at [342, 273] on div "Dropped Call" at bounding box center [333, 275] width 43 height 10
type input "**********"
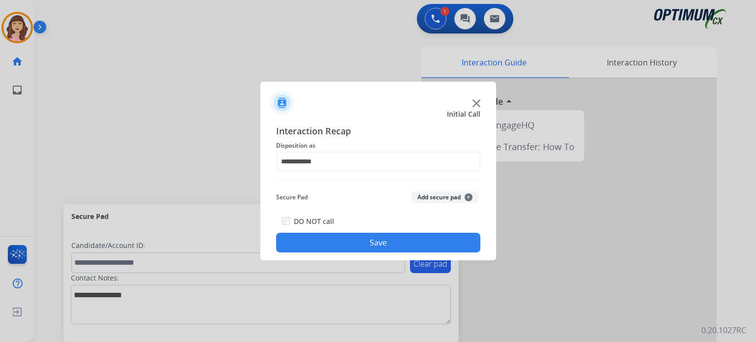
click at [376, 240] on button "Save" at bounding box center [378, 243] width 204 height 20
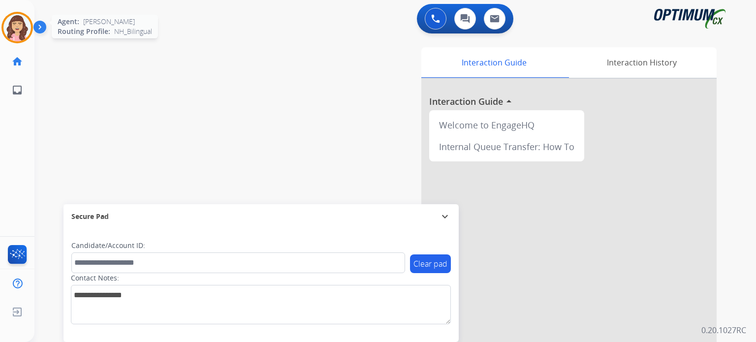
click at [24, 20] on img at bounding box center [17, 28] width 28 height 28
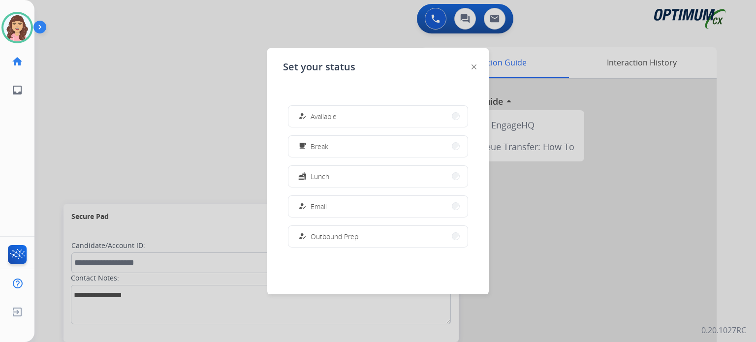
click at [153, 127] on div at bounding box center [378, 171] width 756 height 342
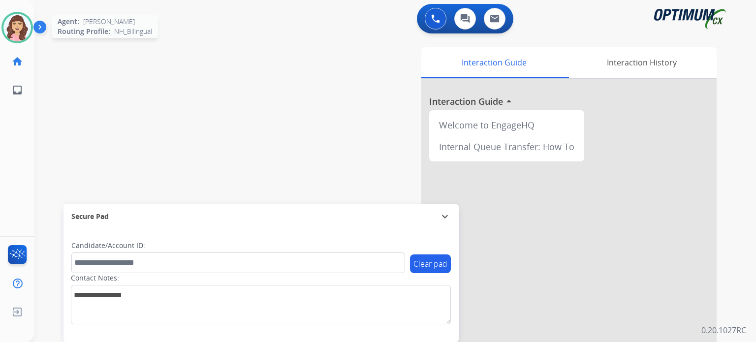
click at [22, 29] on img at bounding box center [17, 28] width 28 height 28
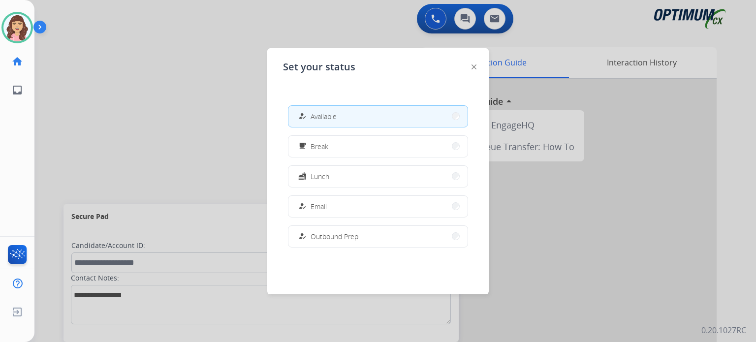
scroll to position [245, 0]
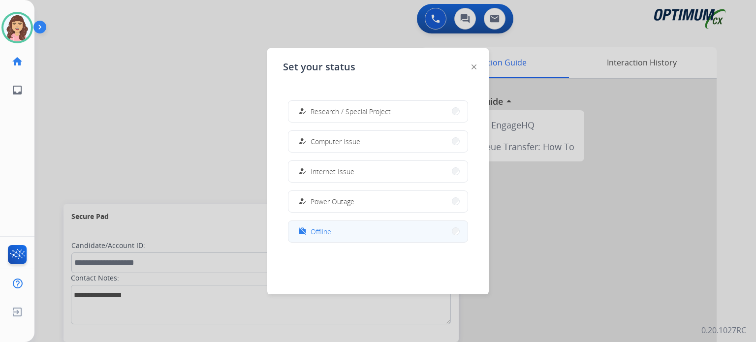
click at [348, 231] on button "work_off Offline" at bounding box center [377, 231] width 179 height 21
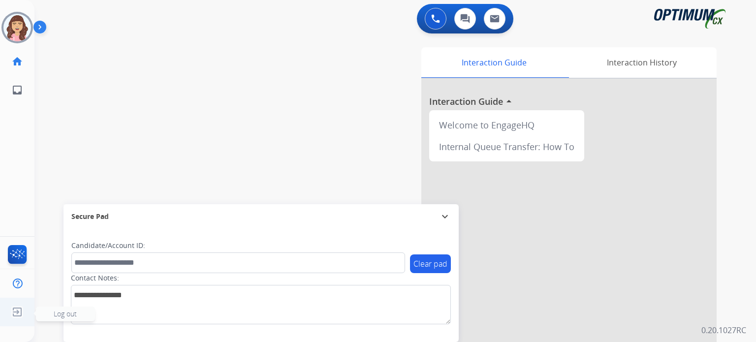
click at [15, 317] on img at bounding box center [17, 311] width 18 height 19
